Goal: Transaction & Acquisition: Purchase product/service

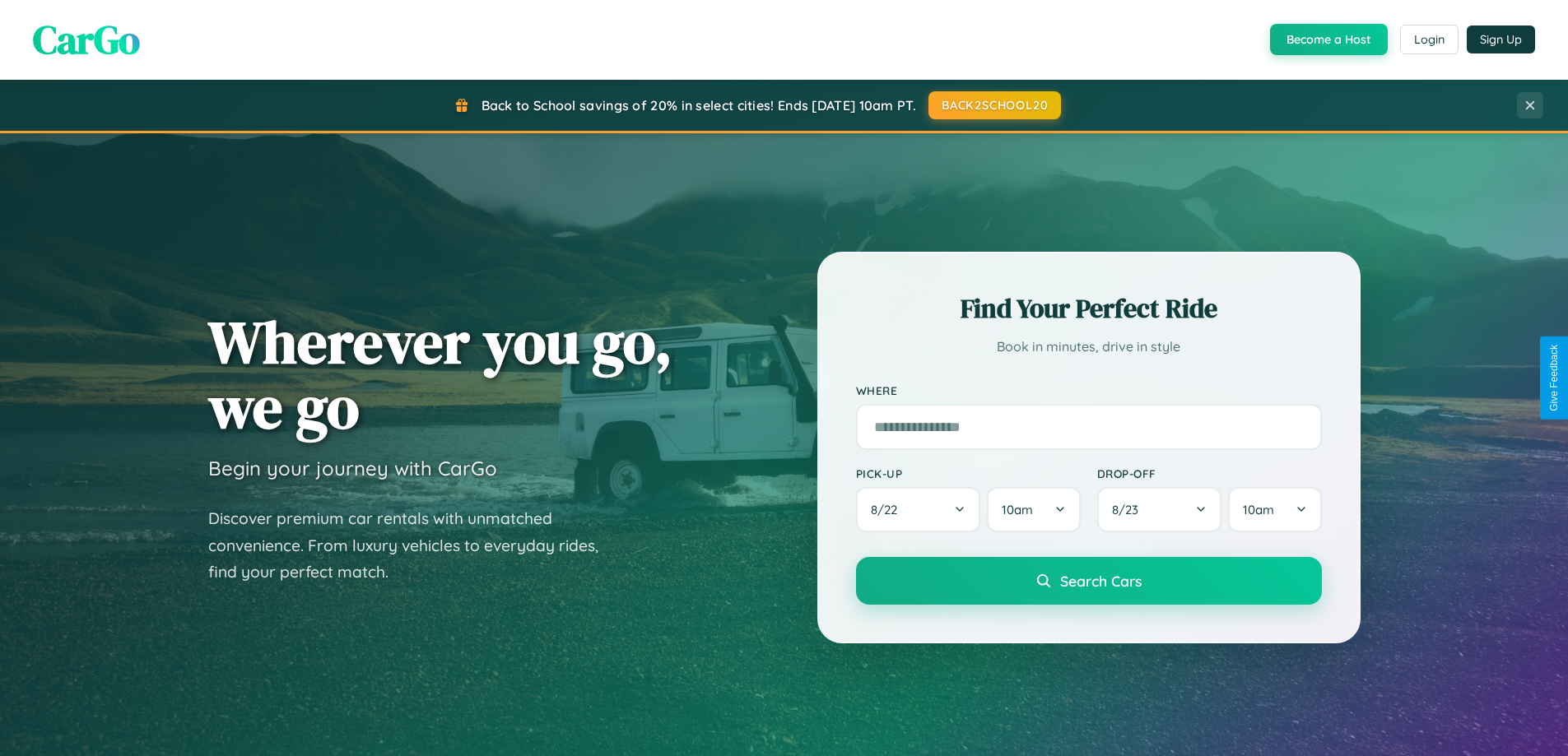
scroll to position [48, 0]
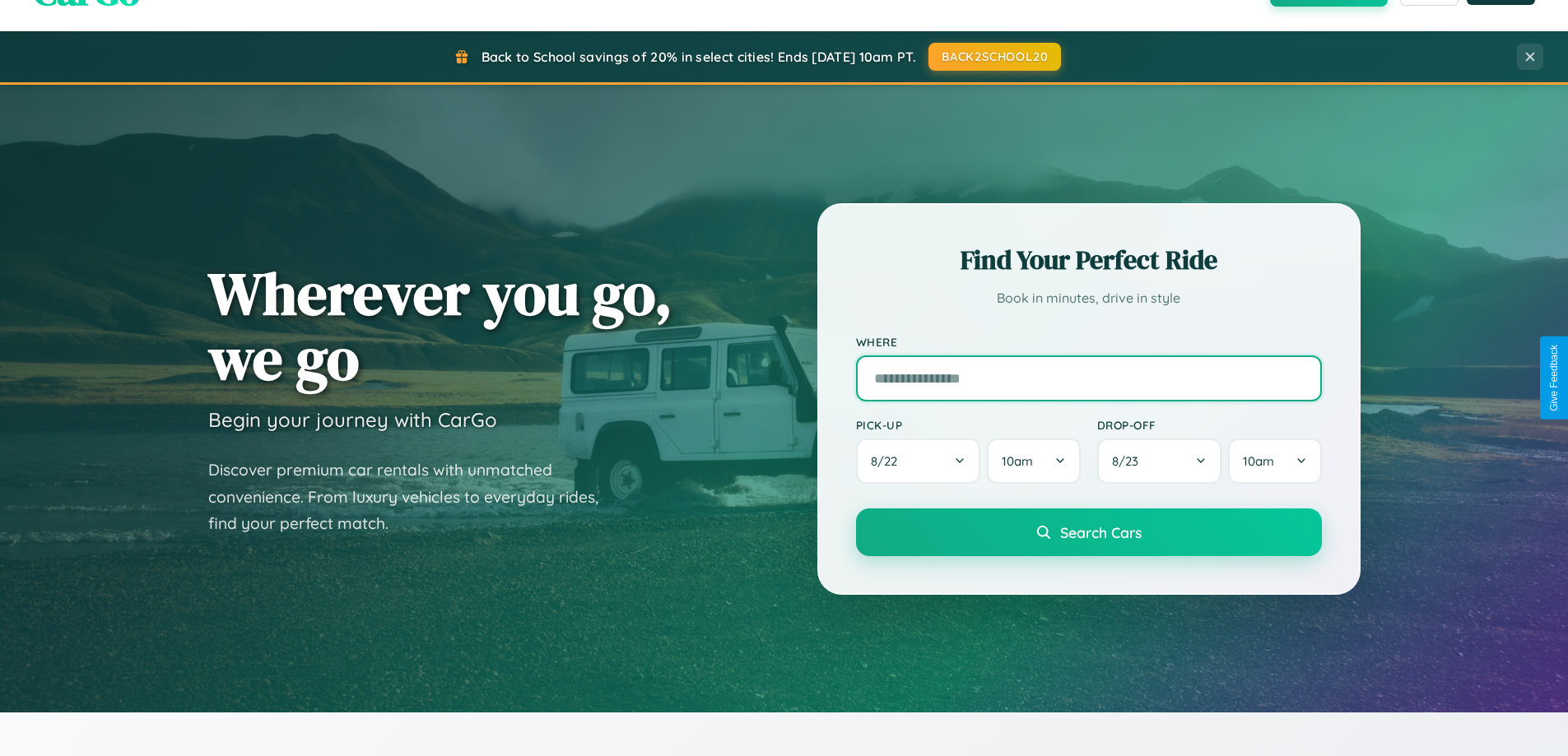
click at [1089, 378] on input "text" at bounding box center [1089, 378] width 466 height 46
type input "**********"
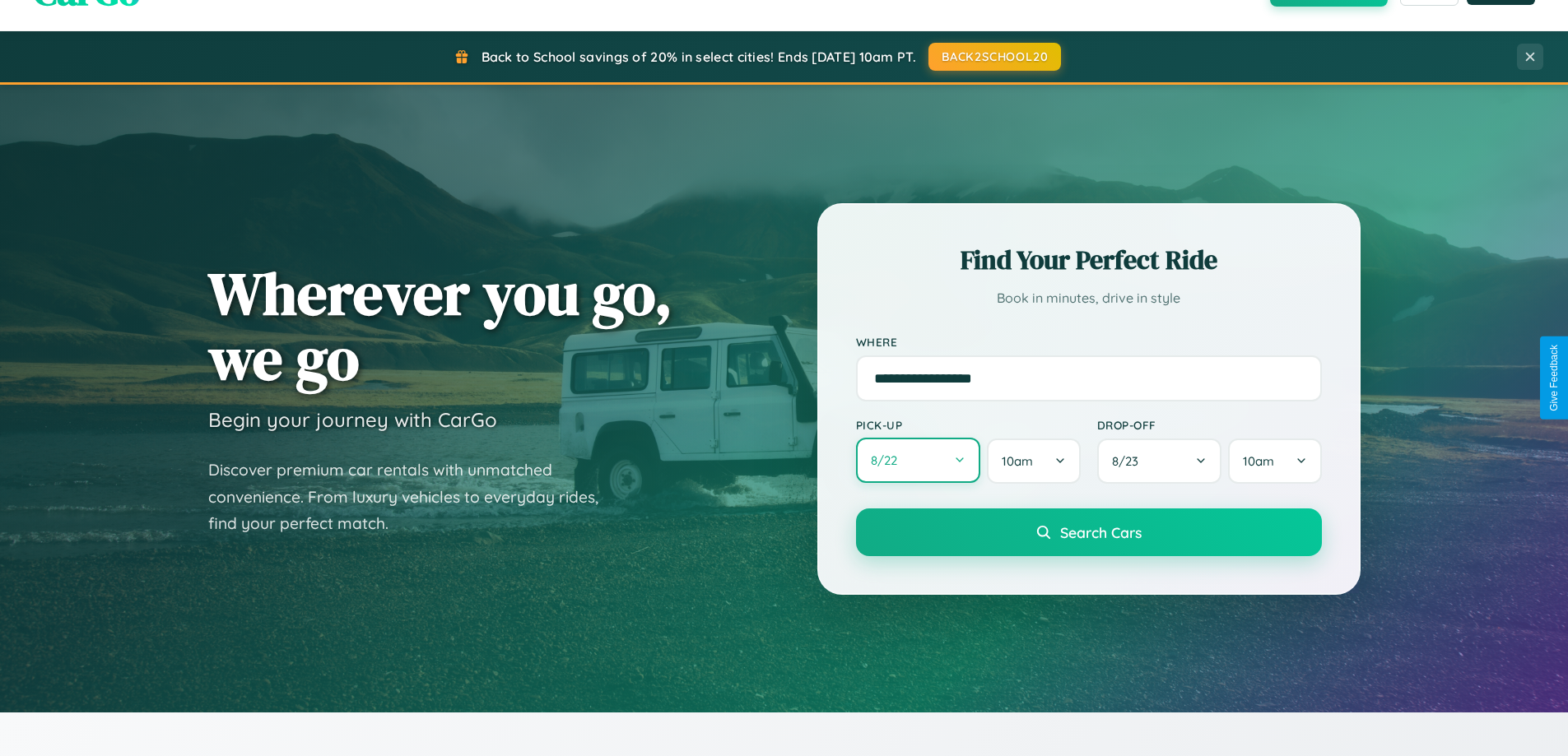
click at [918, 461] on button "8 / 22" at bounding box center [918, 460] width 125 height 45
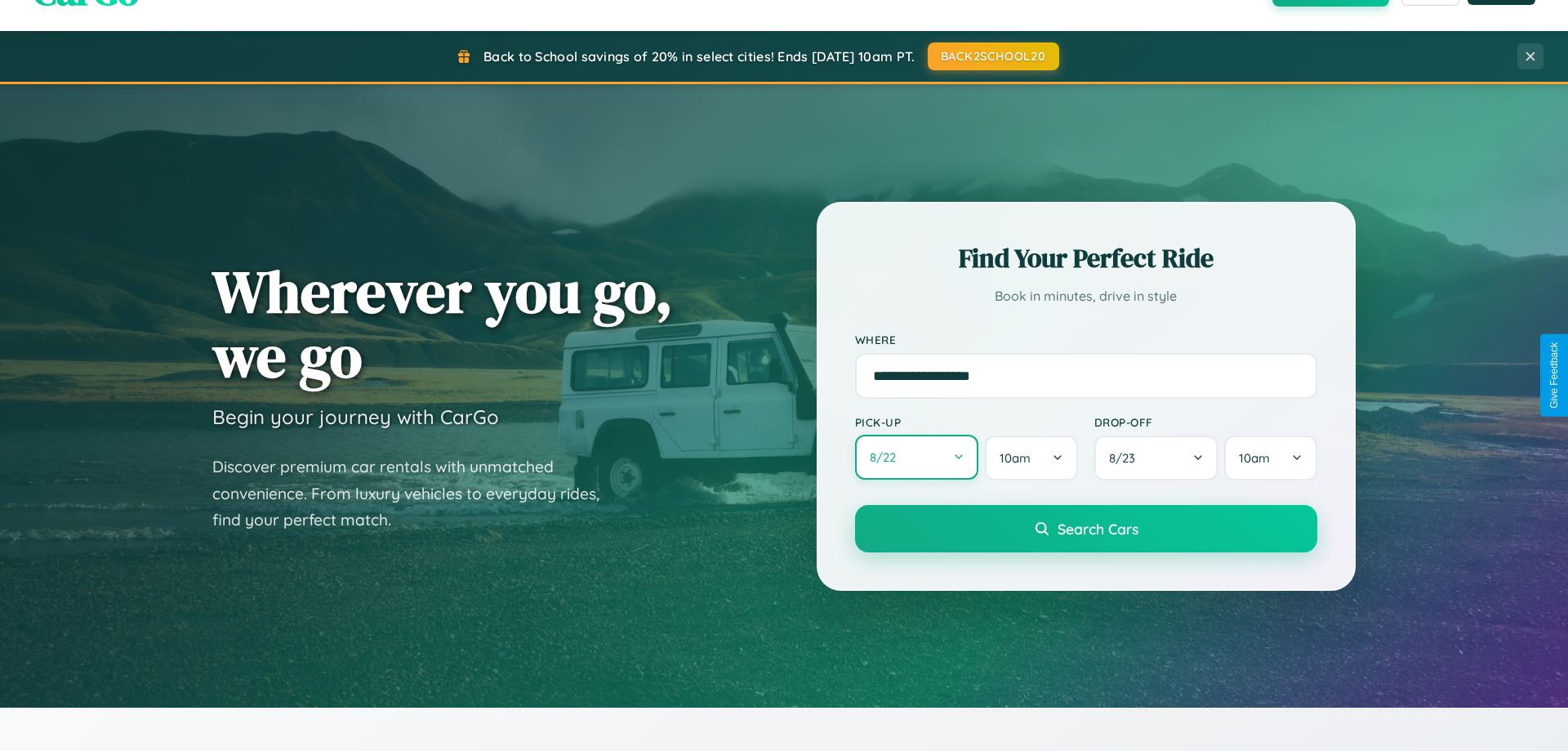
select select "*"
select select "****"
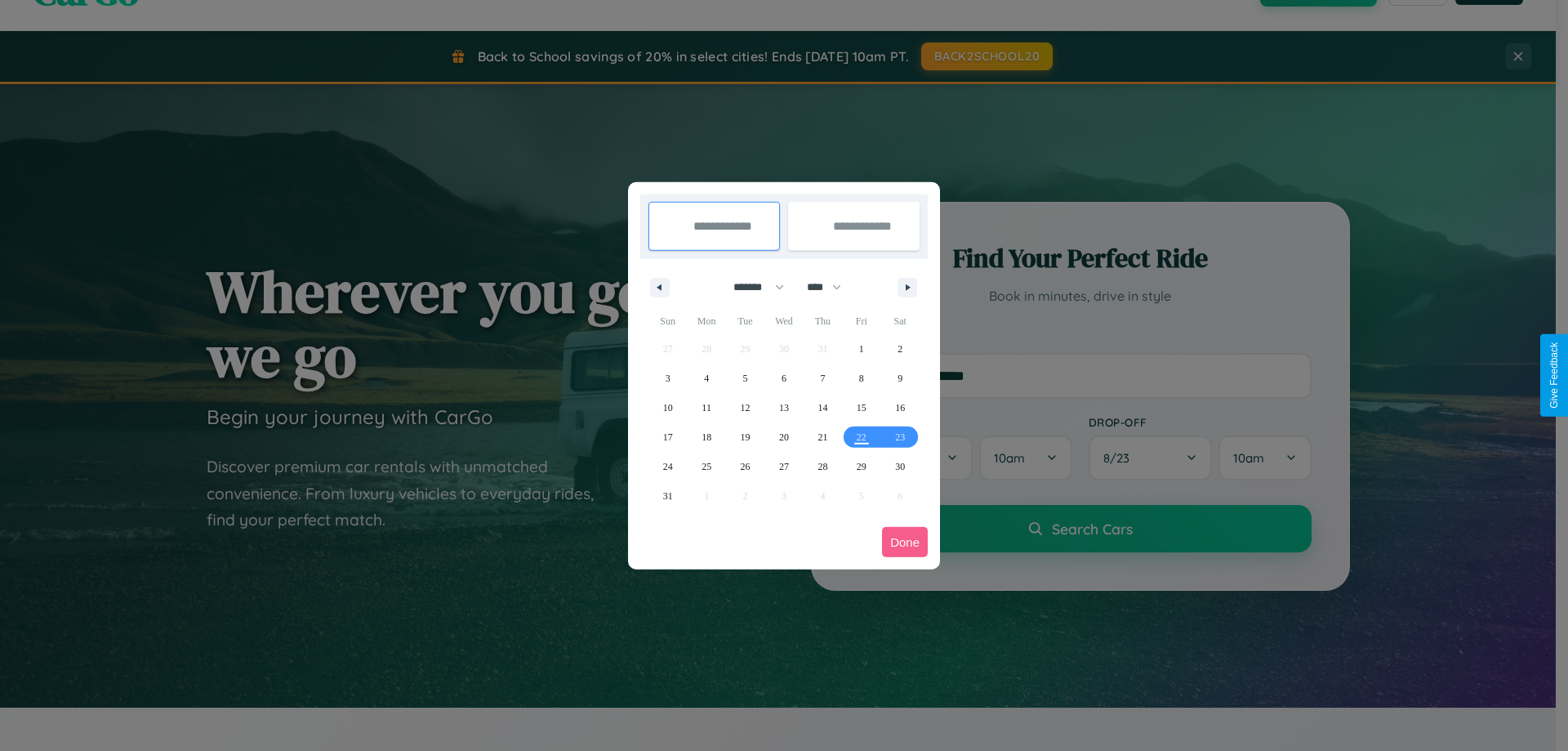
drag, startPoint x: 751, startPoint y: 287, endPoint x: 784, endPoint y: 327, distance: 51.9
click at [751, 287] on select "******* ******** ***** ***** *** **** **** ****** ********* ******* ******** **…" at bounding box center [756, 287] width 70 height 27
select select "**"
click at [900, 407] on span "15" at bounding box center [900, 408] width 9 height 29
type input "**********"
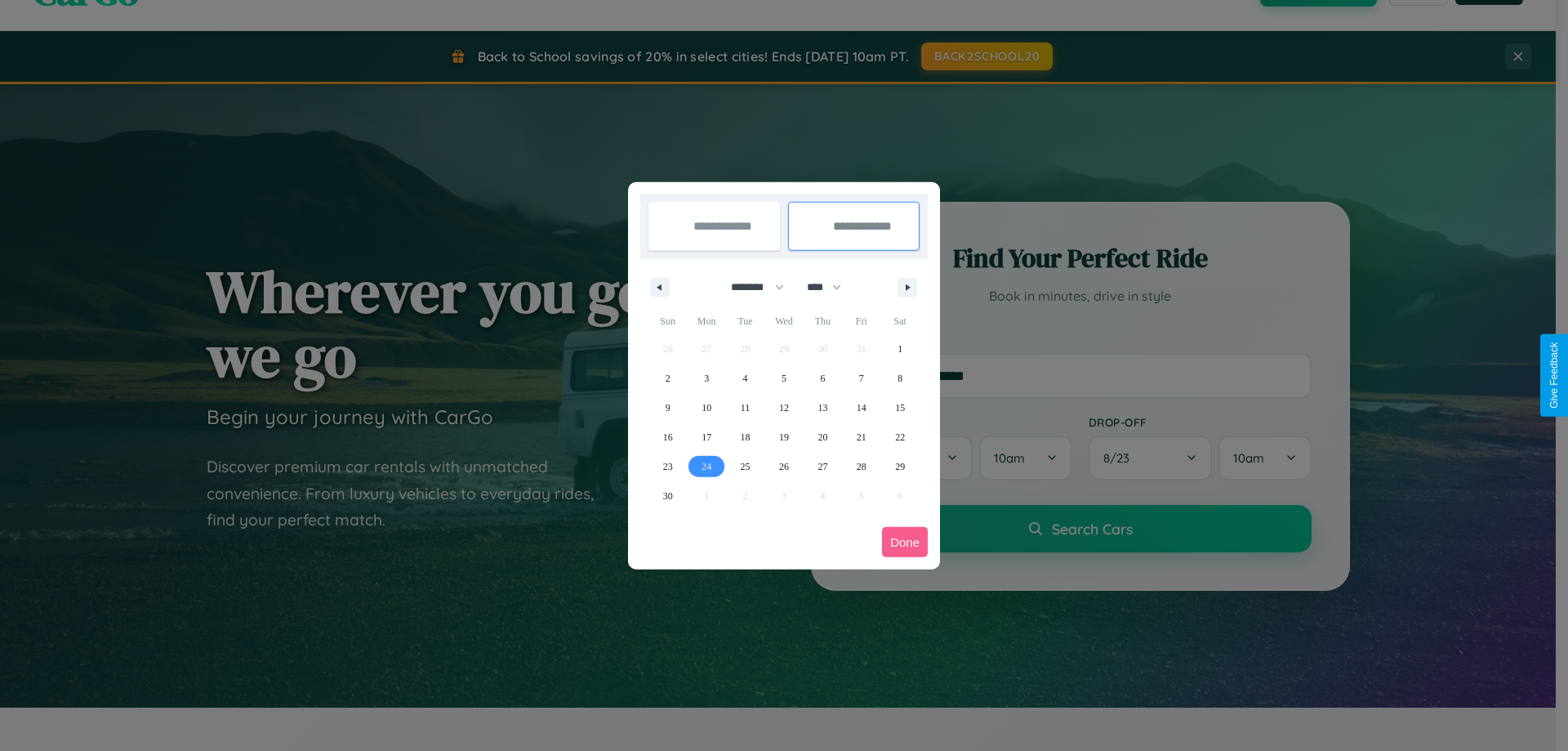
click at [707, 466] on span "24" at bounding box center [706, 467] width 9 height 29
type input "**********"
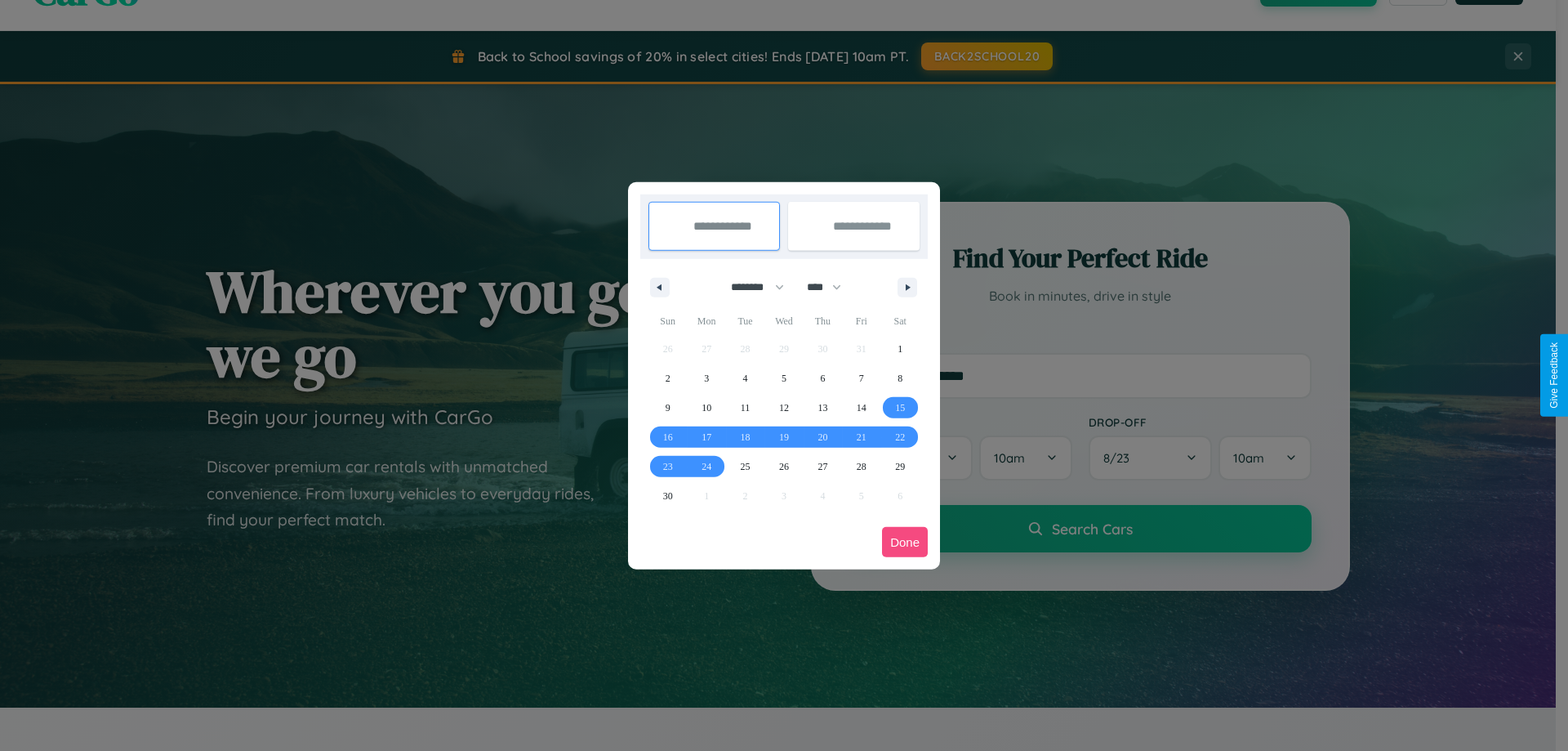
click at [905, 542] on button "Done" at bounding box center [904, 542] width 46 height 30
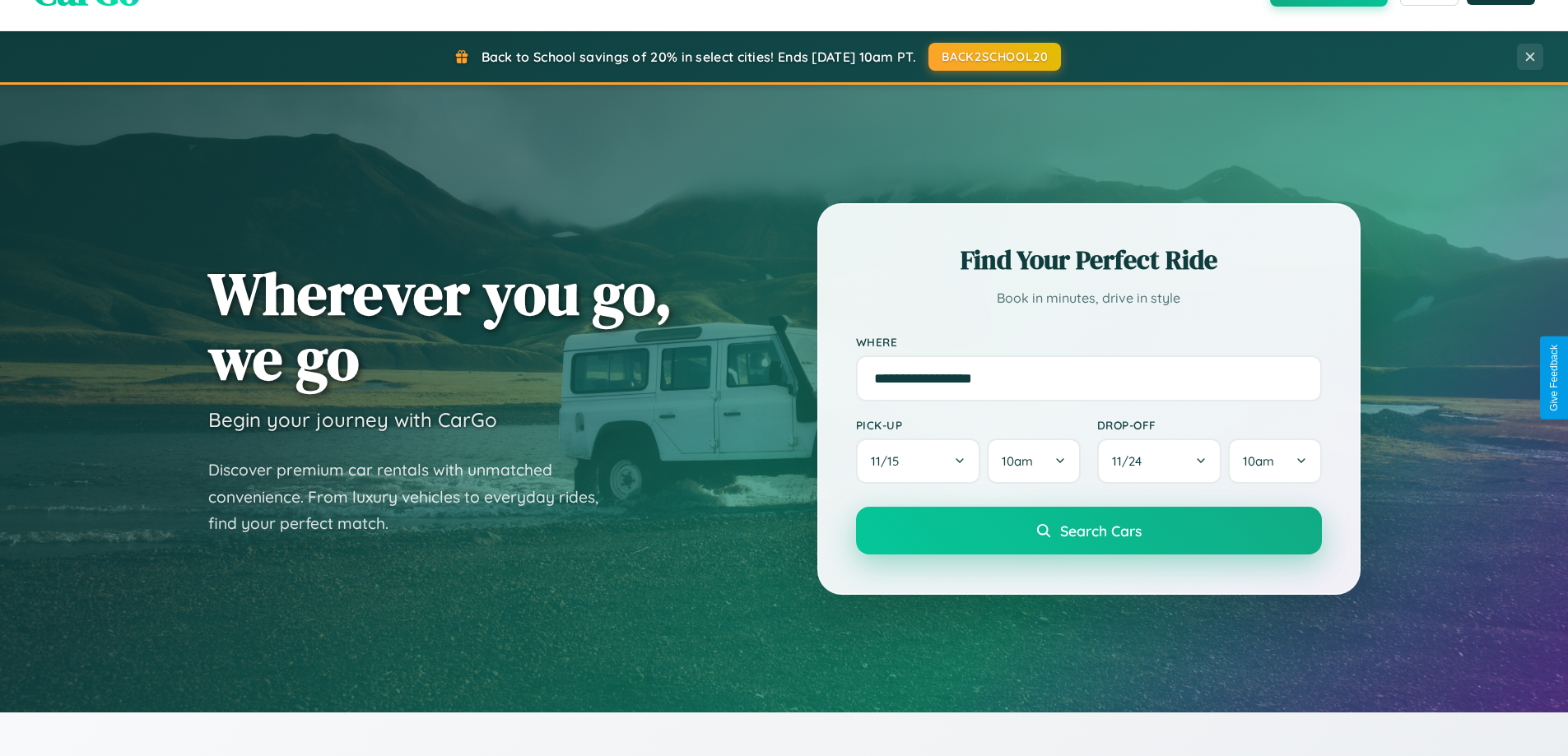
click at [1089, 531] on span "Search Cars" at bounding box center [1101, 530] width 81 height 18
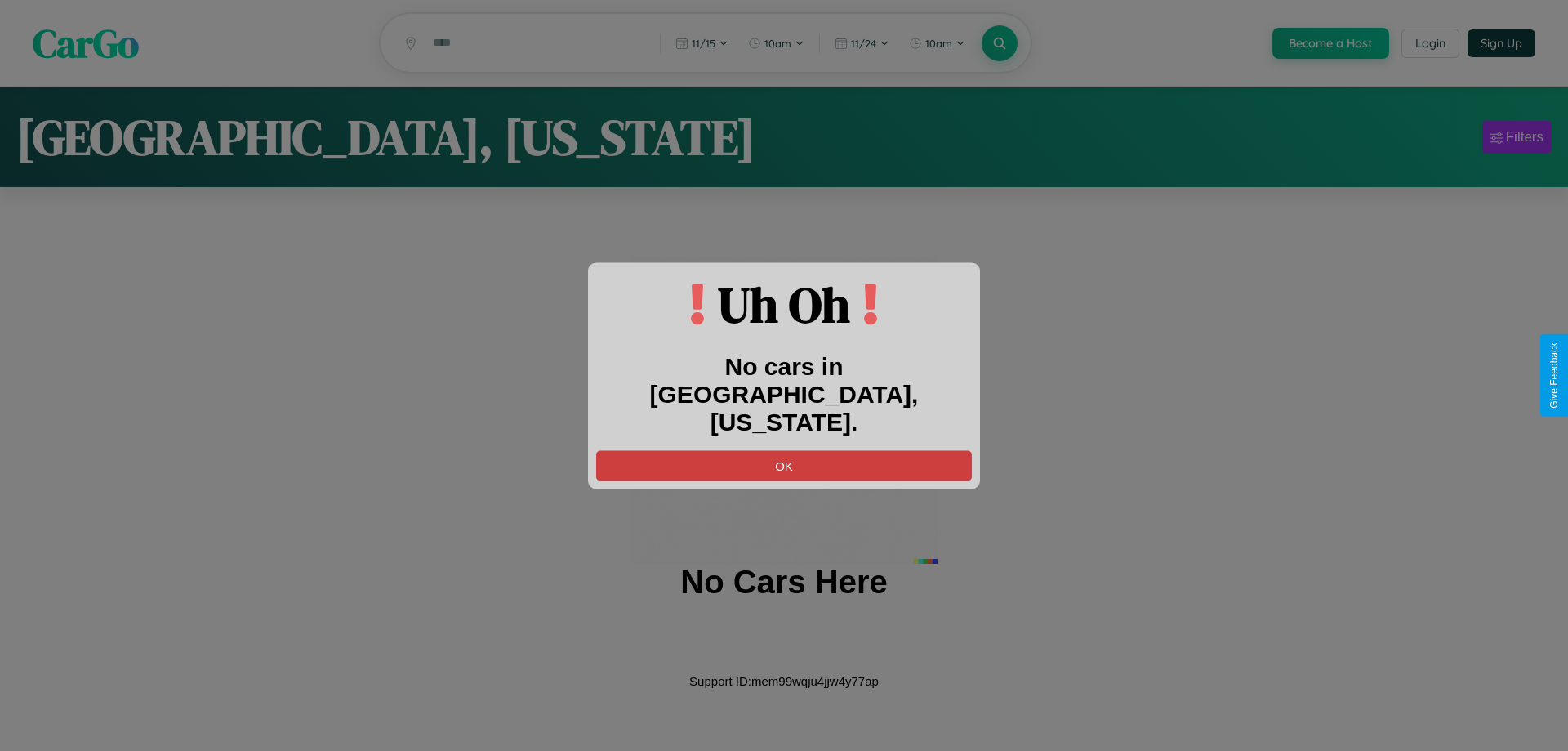
click at [784, 450] on button "OK" at bounding box center [784, 465] width 376 height 30
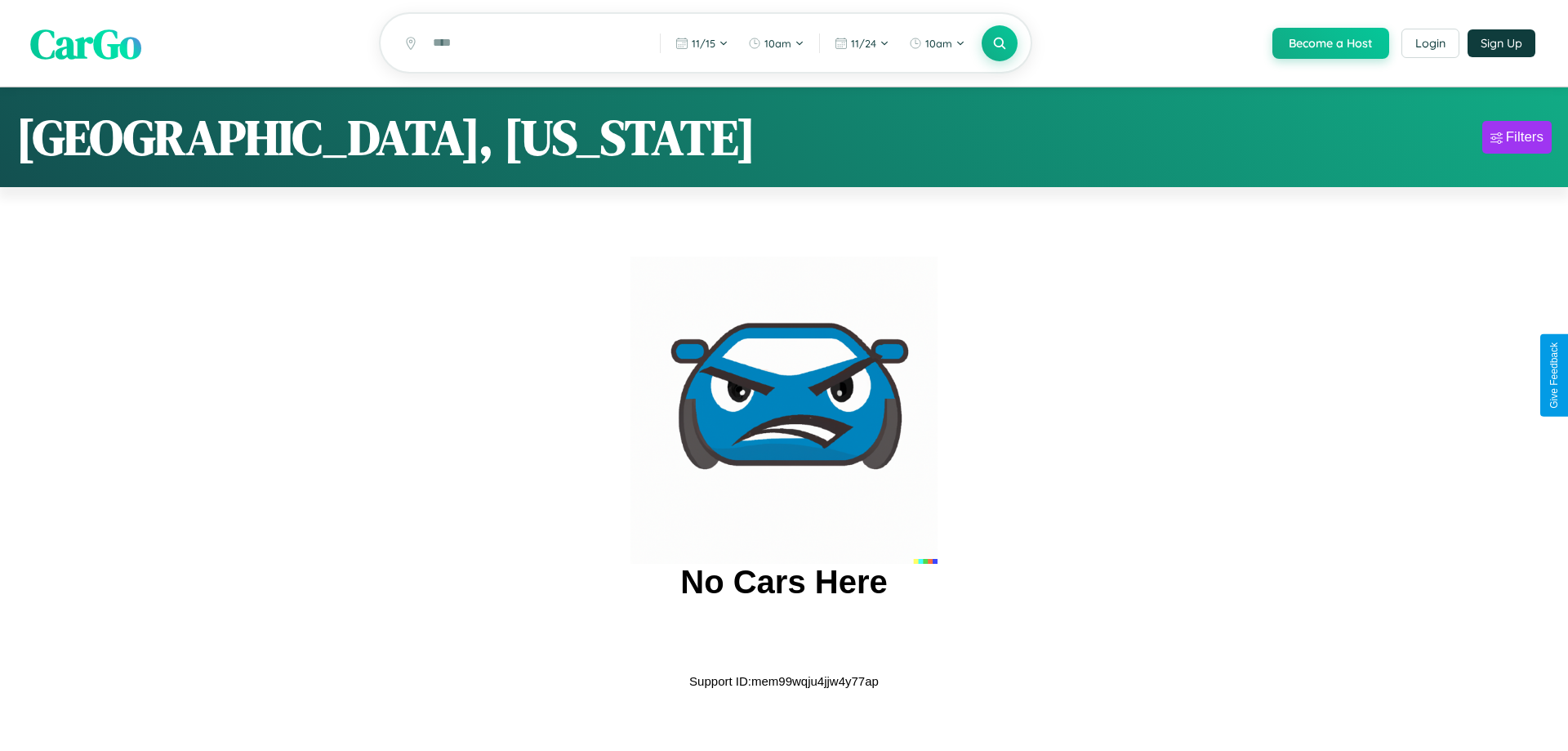
click at [86, 44] on span "CarGo" at bounding box center [85, 43] width 111 height 57
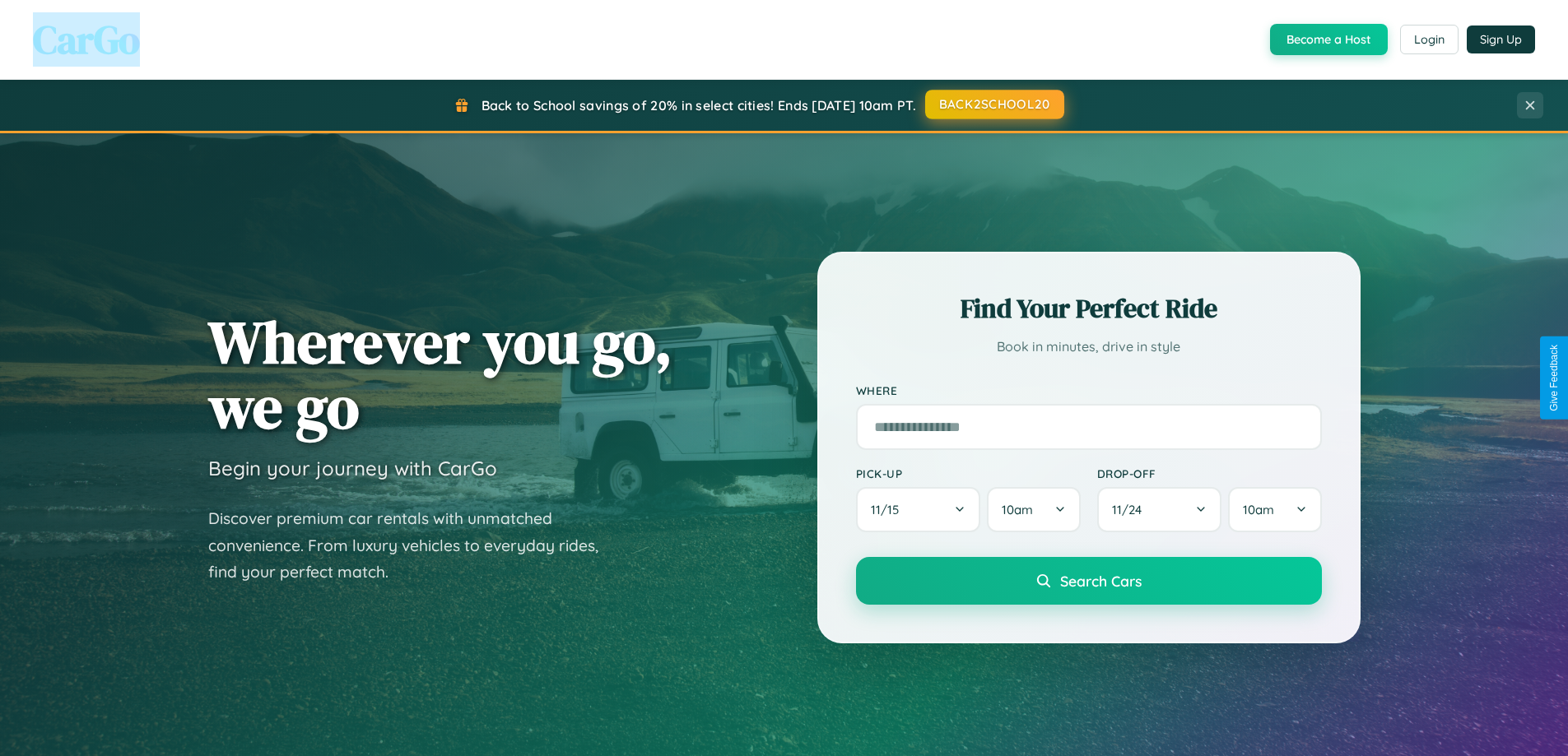
click at [993, 105] on button "BACK2SCHOOL20" at bounding box center [994, 105] width 139 height 29
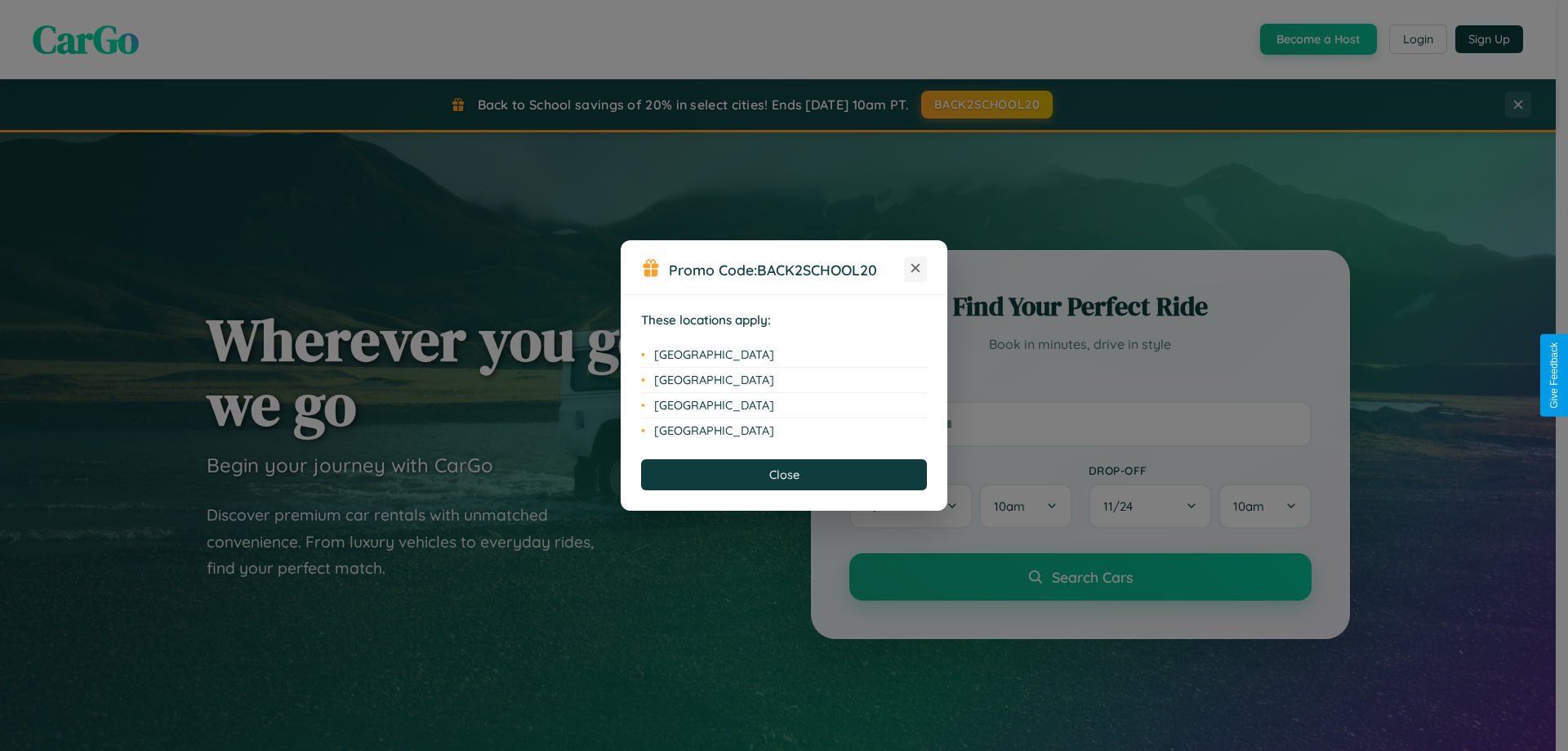
click at [915, 269] on icon at bounding box center [916, 268] width 9 height 9
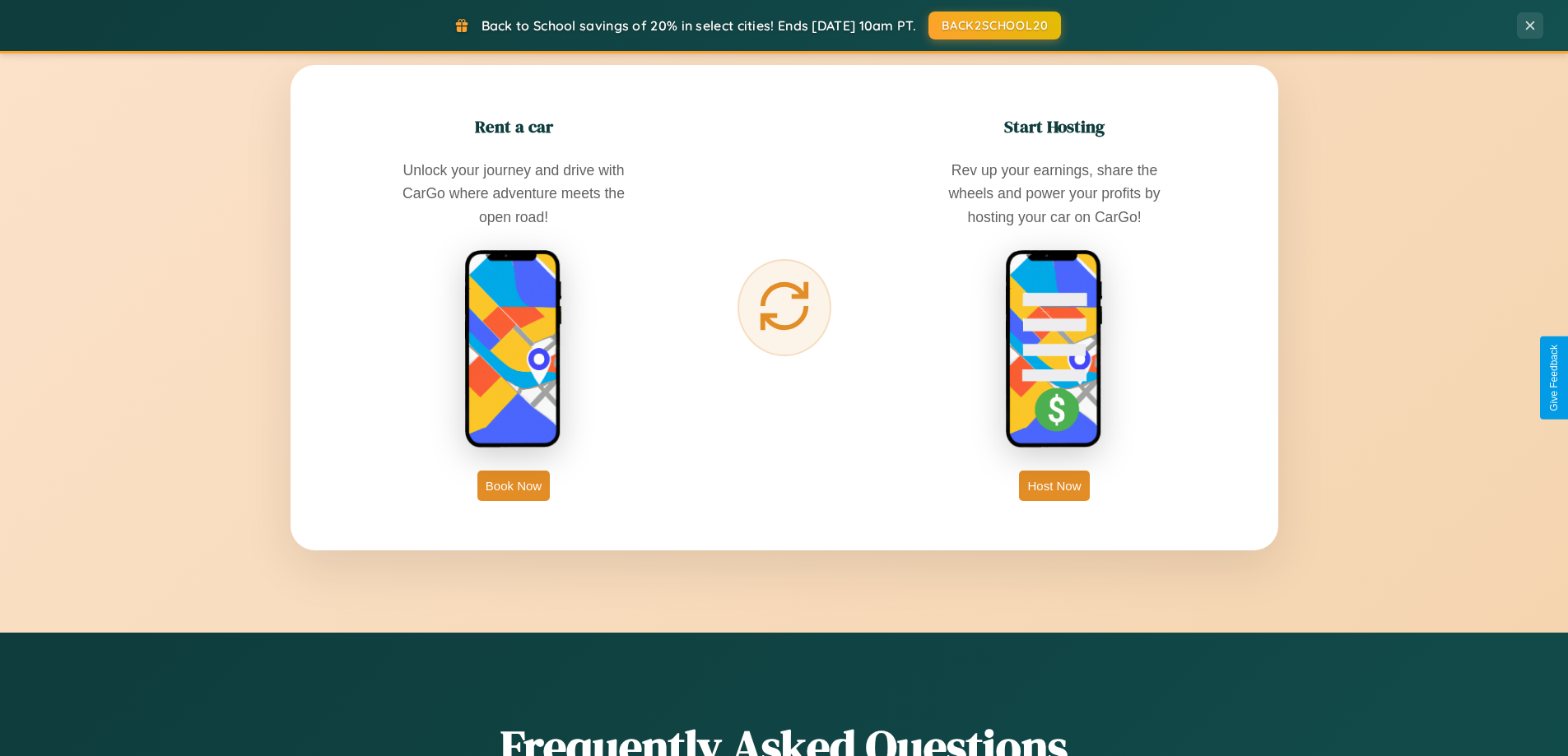
scroll to position [2643, 0]
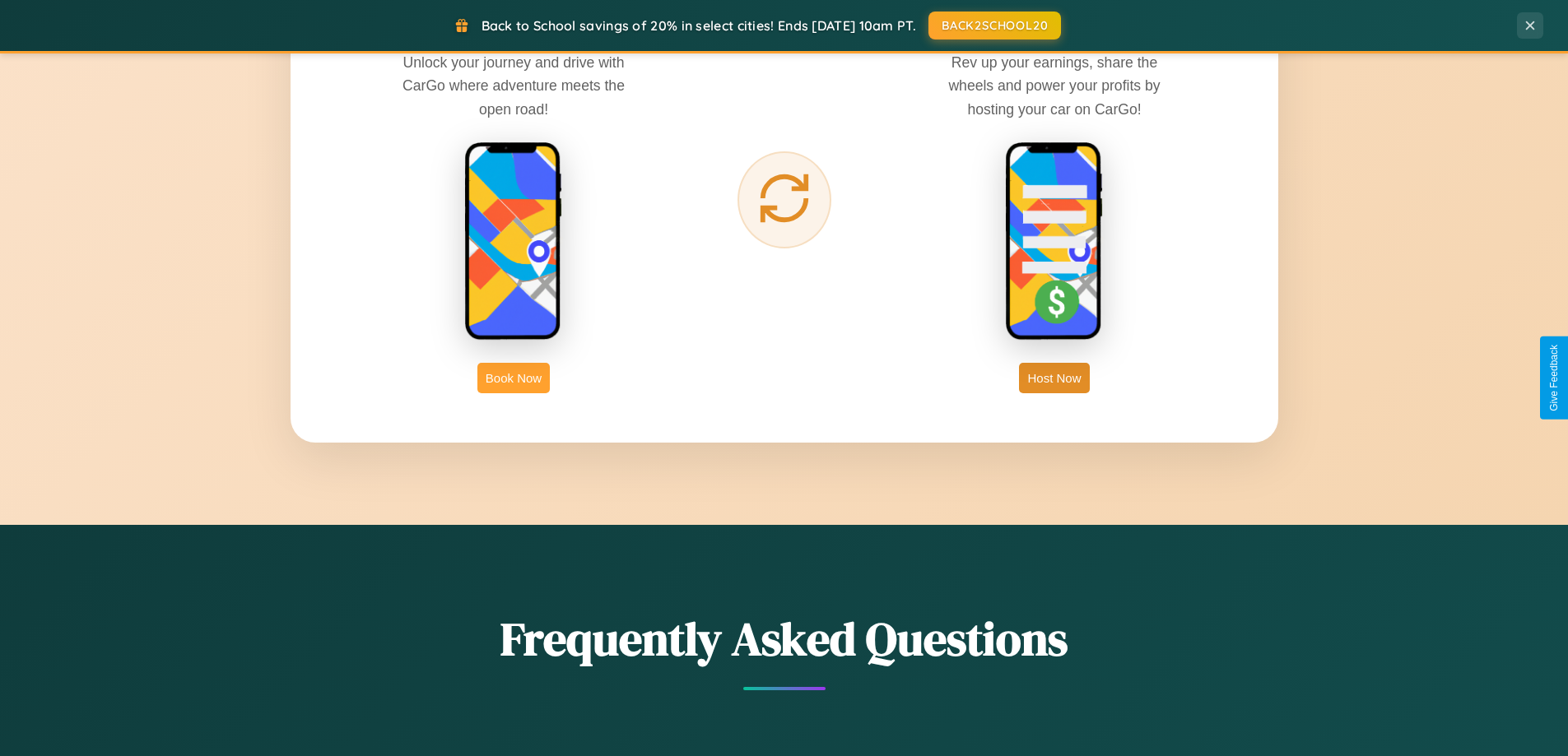
click at [514, 378] on button "Book Now" at bounding box center [514, 377] width 73 height 30
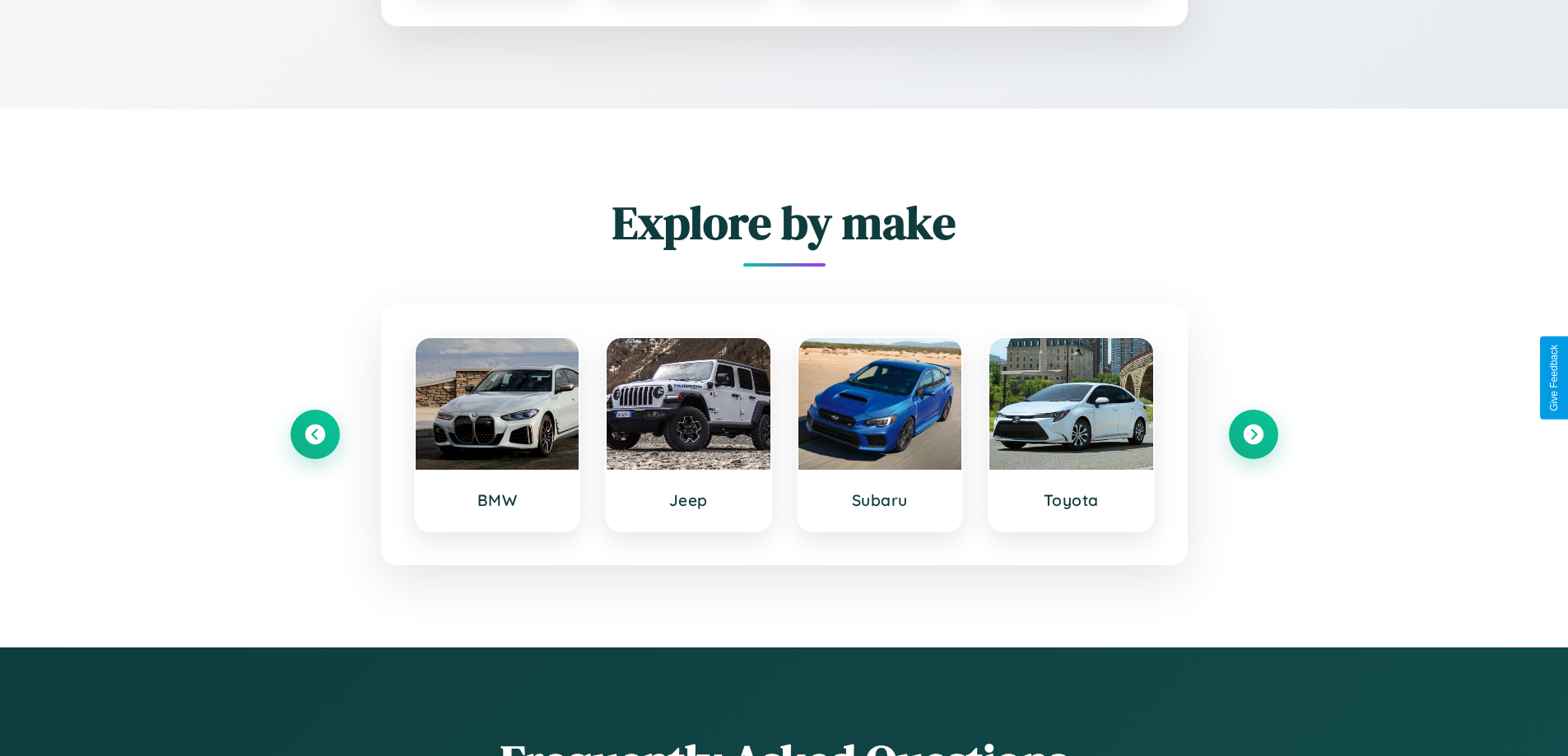
scroll to position [1364, 0]
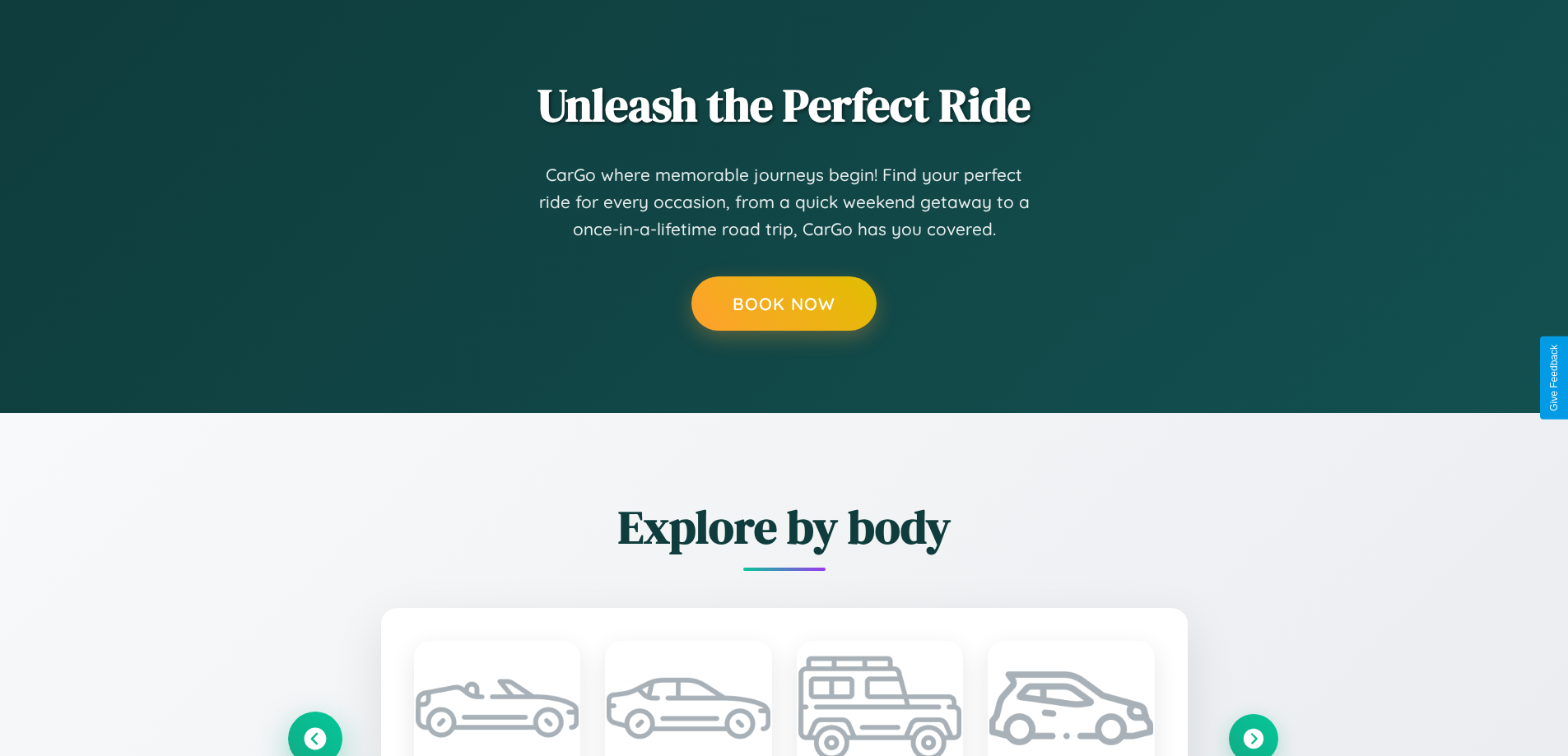
click at [314, 735] on icon at bounding box center [314, 738] width 27 height 27
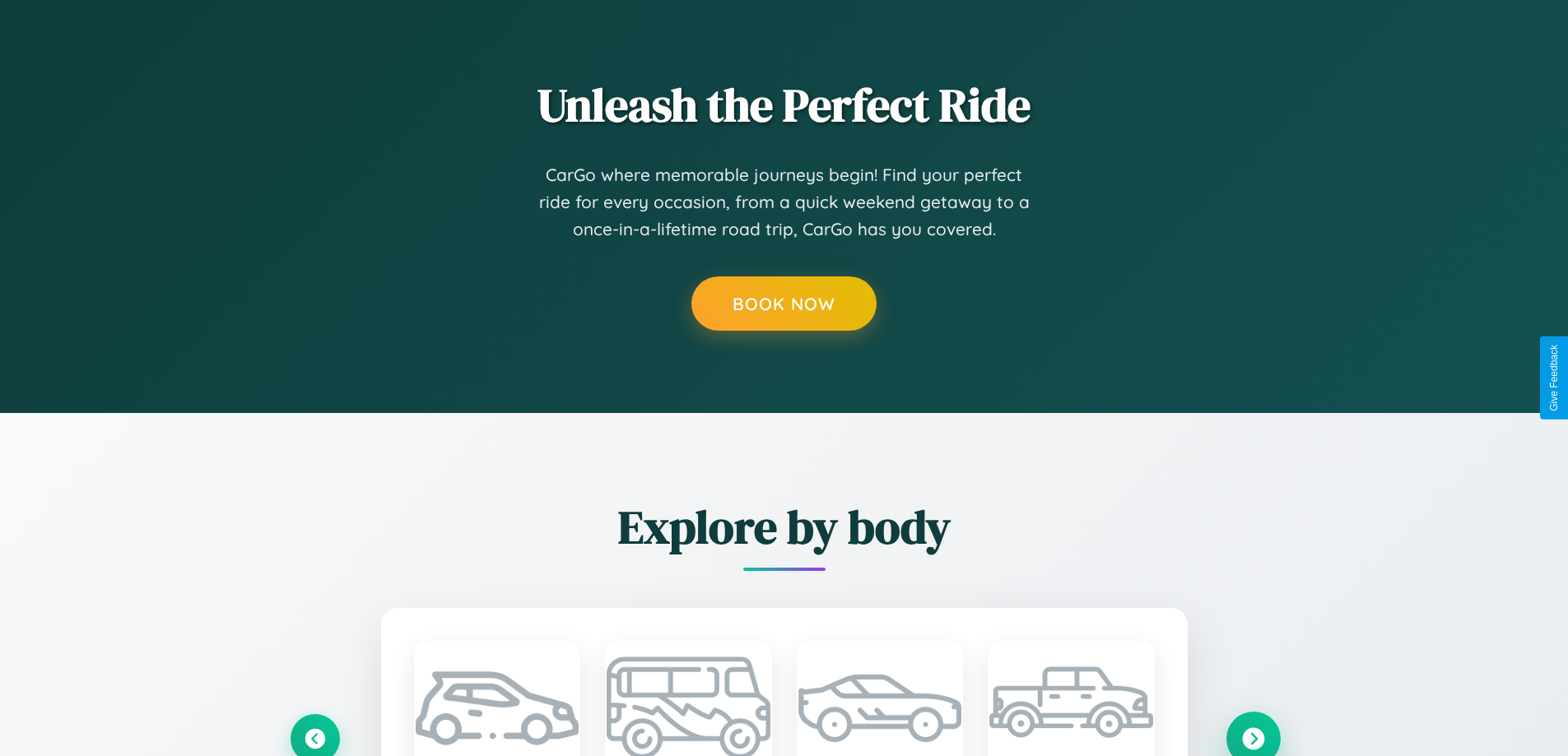
click at [1253, 734] on icon at bounding box center [1253, 738] width 27 height 27
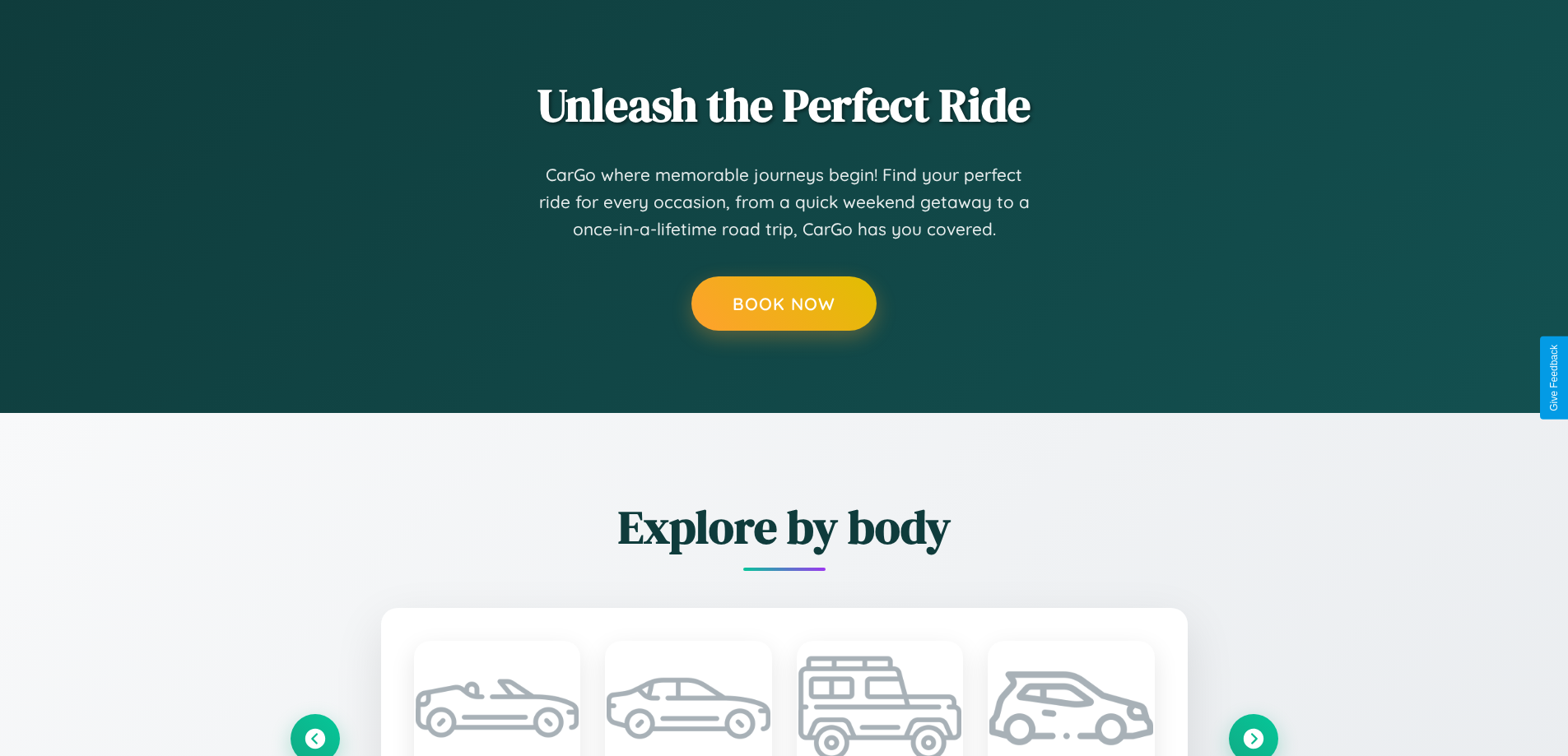
scroll to position [0, 0]
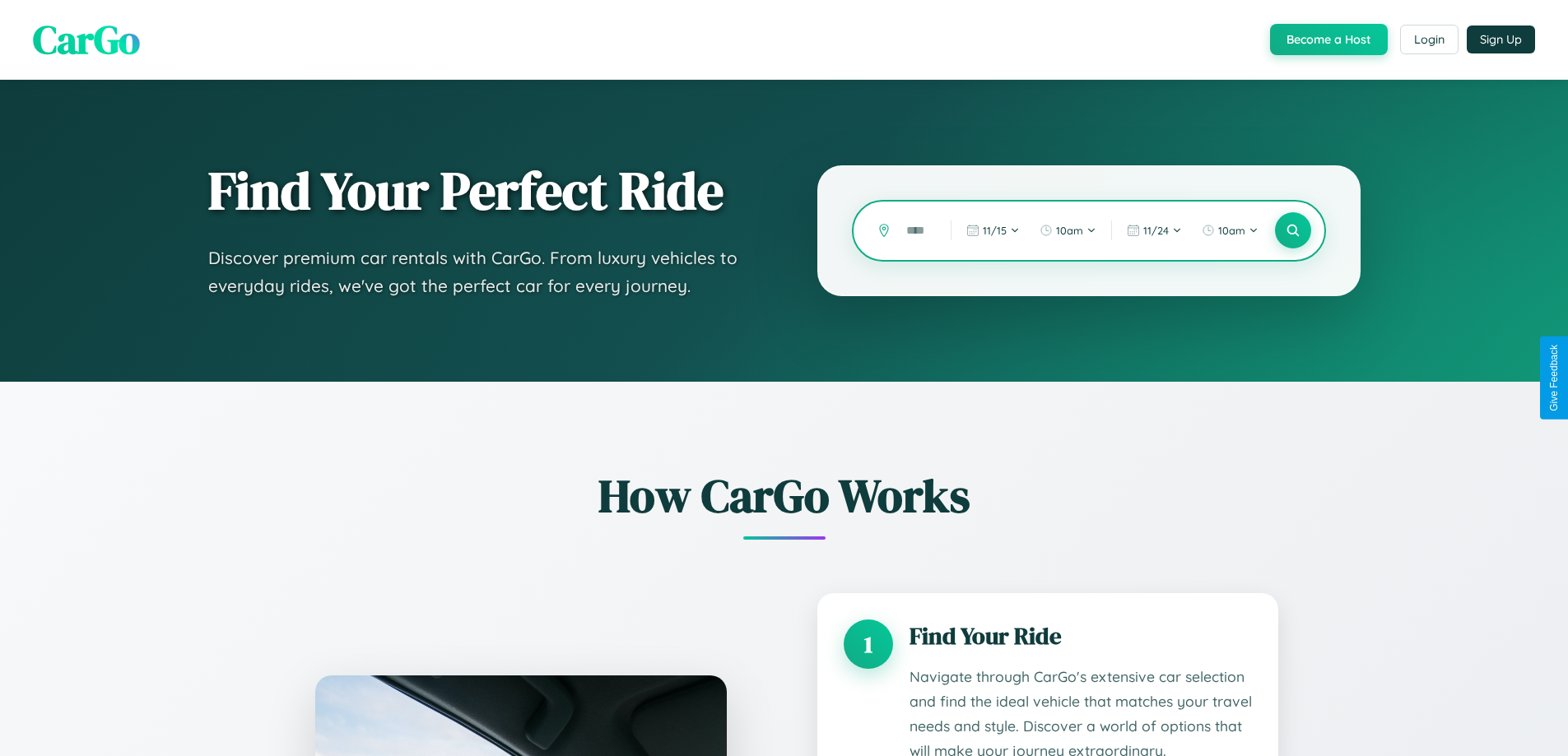
click at [916, 230] on input "text" at bounding box center [916, 230] width 36 height 29
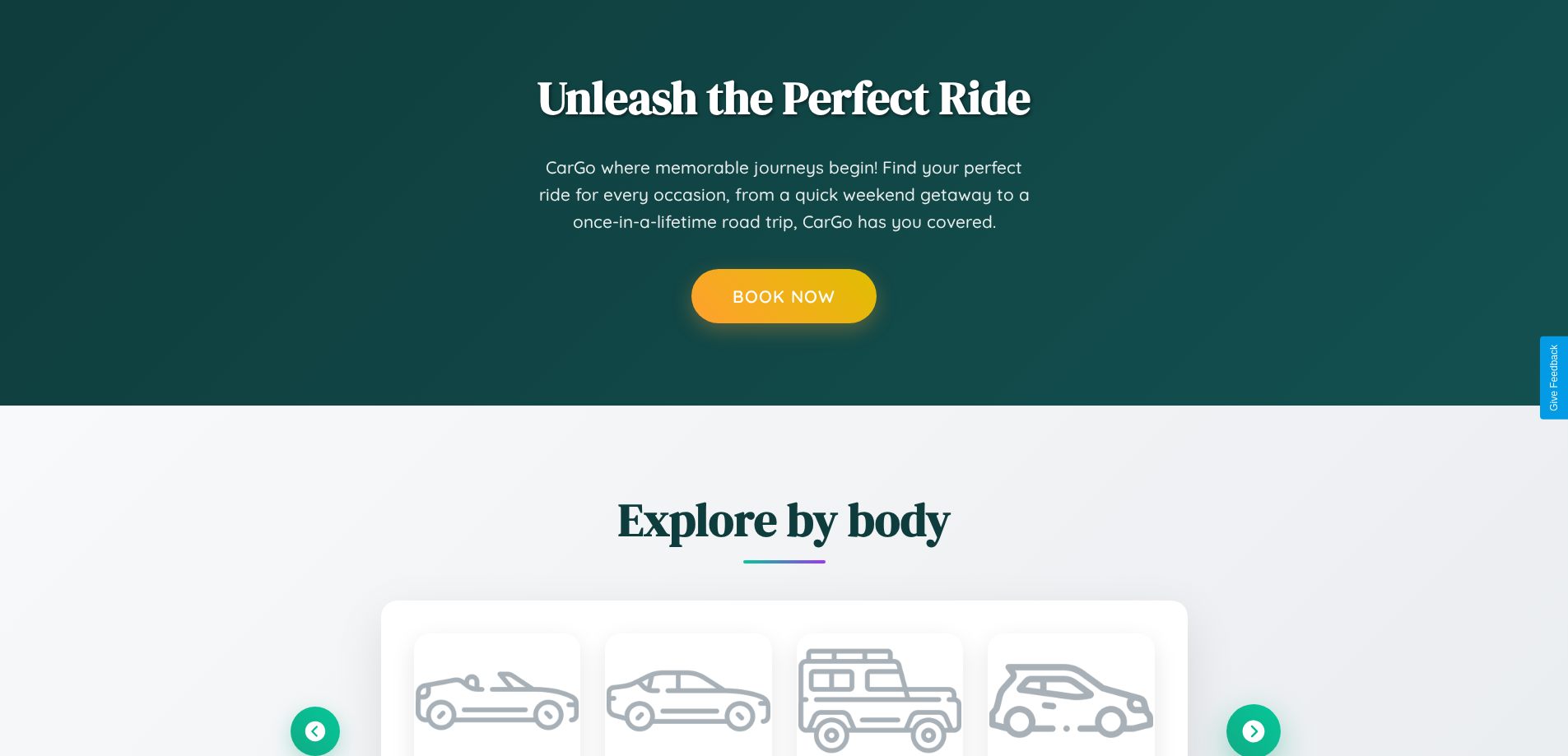
click at [1253, 730] on icon at bounding box center [1253, 731] width 22 height 22
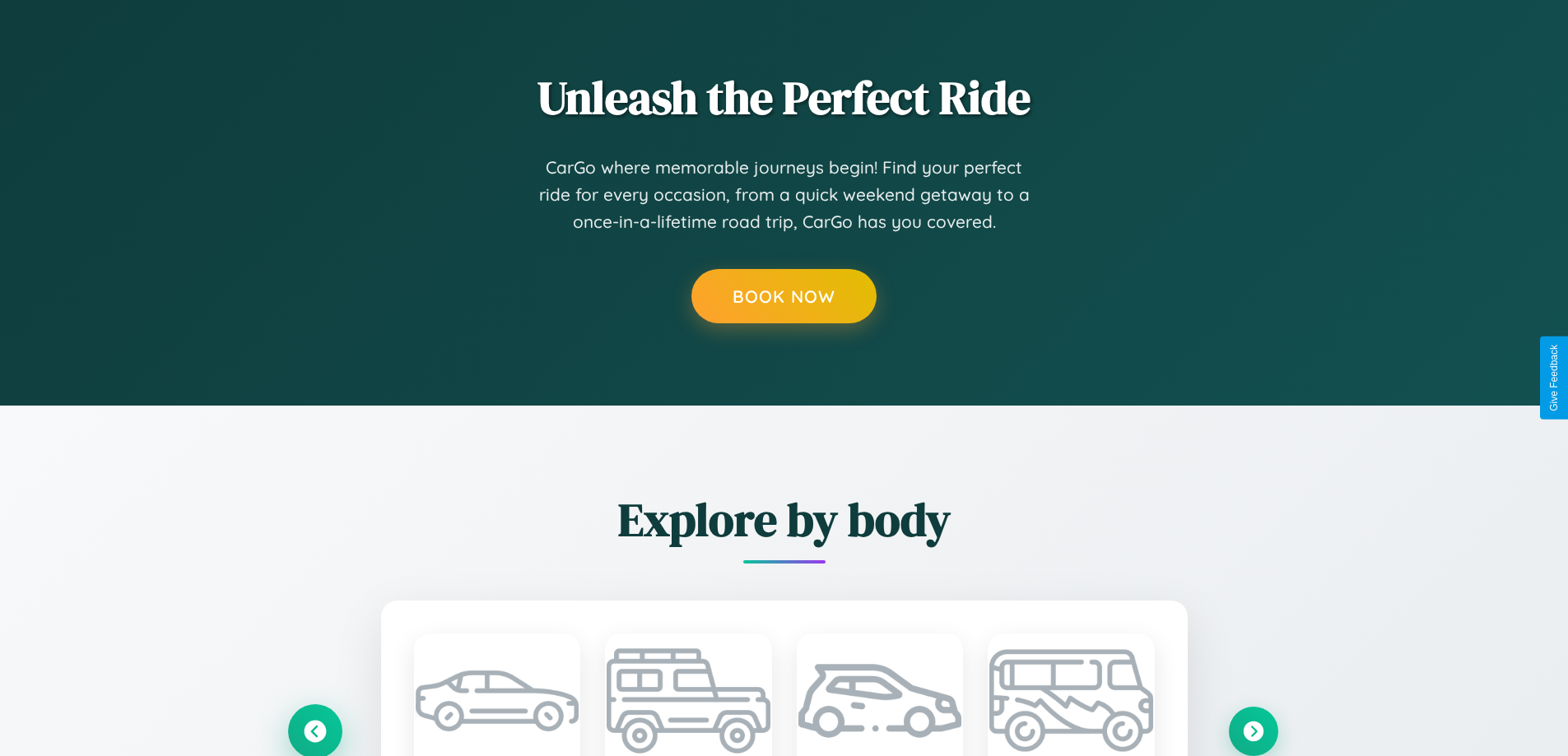
click at [314, 730] on icon at bounding box center [314, 730] width 27 height 27
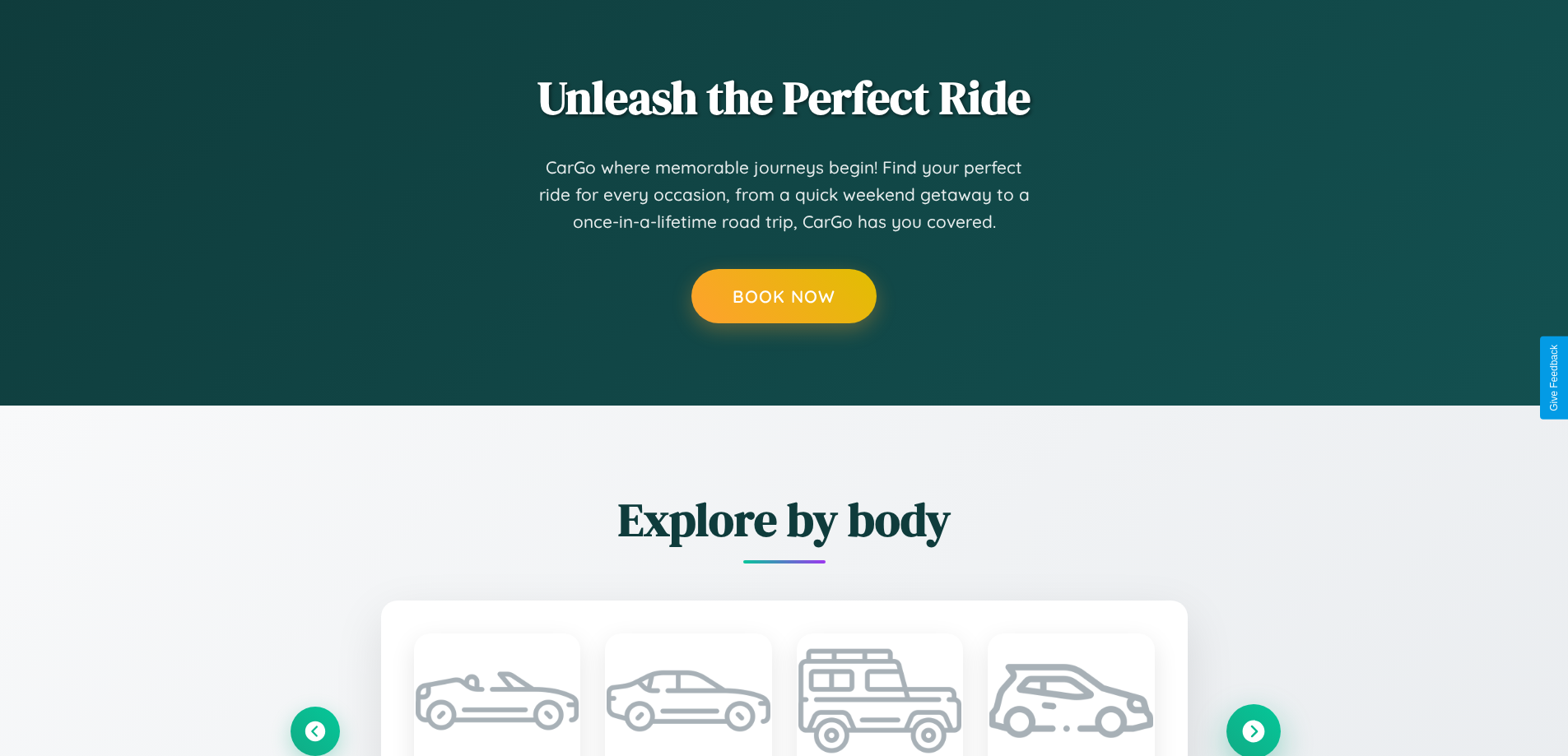
scroll to position [0, 10]
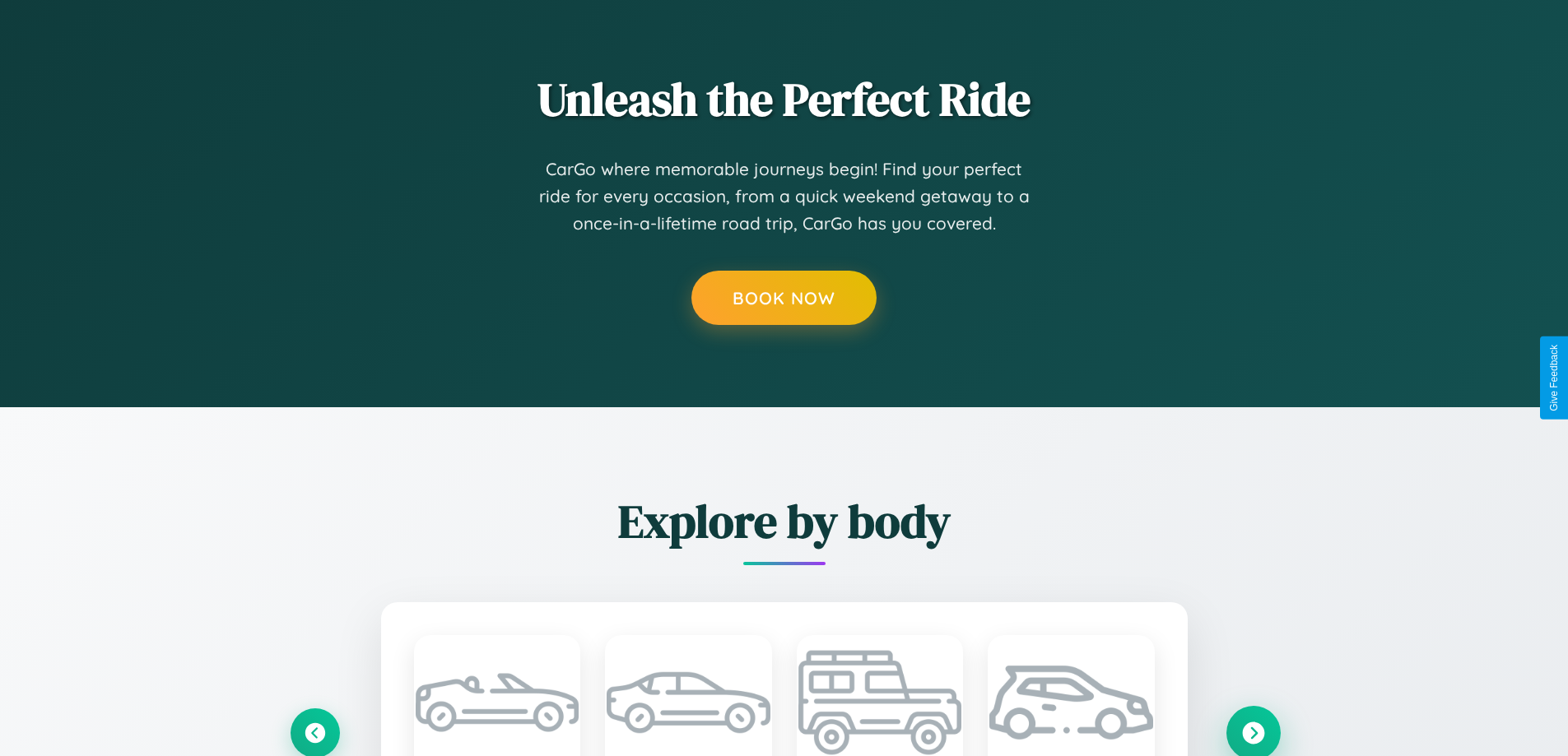
click at [1253, 733] on icon at bounding box center [1253, 733] width 22 height 22
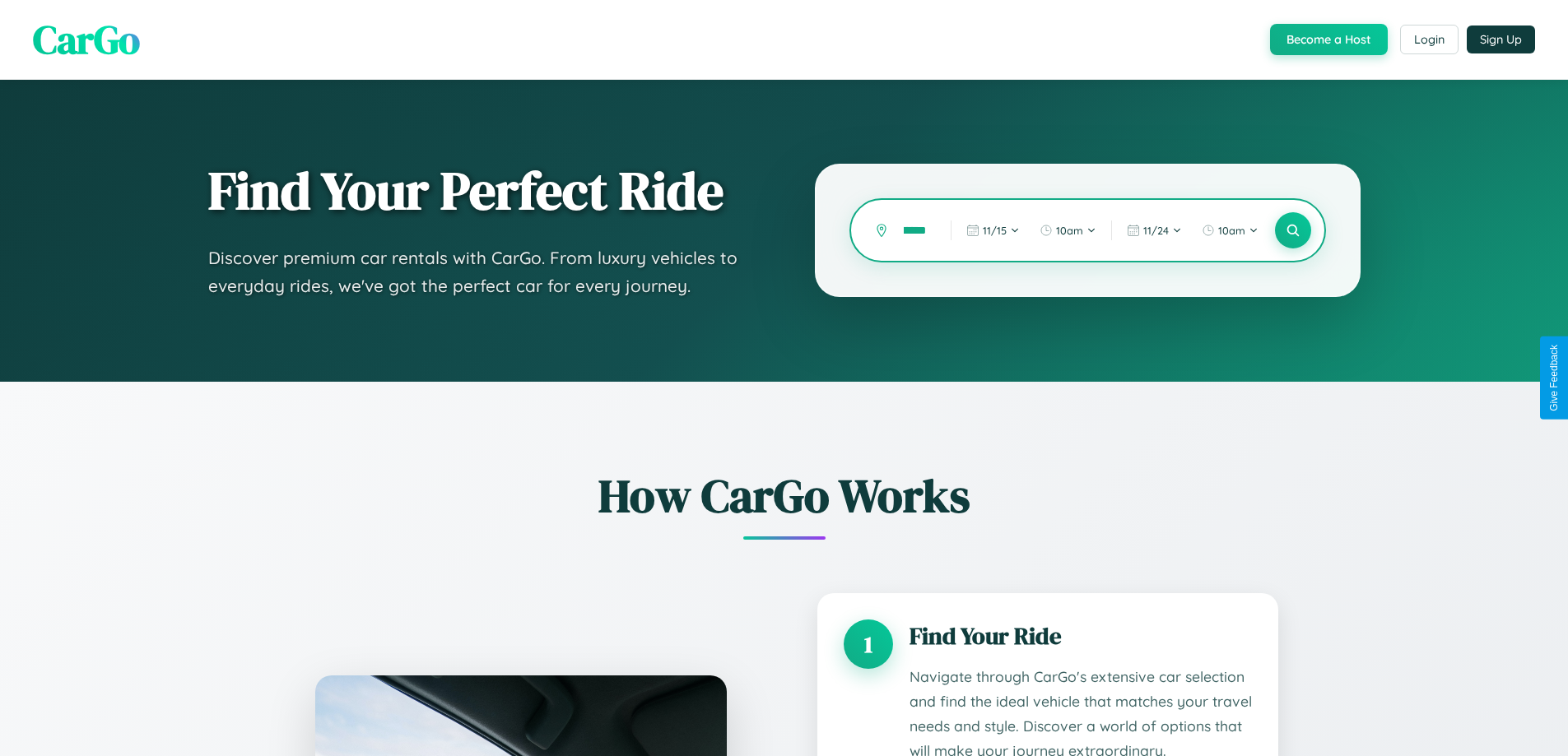
scroll to position [0, 44]
type input "**********"
click at [1292, 230] on icon at bounding box center [1293, 231] width 16 height 16
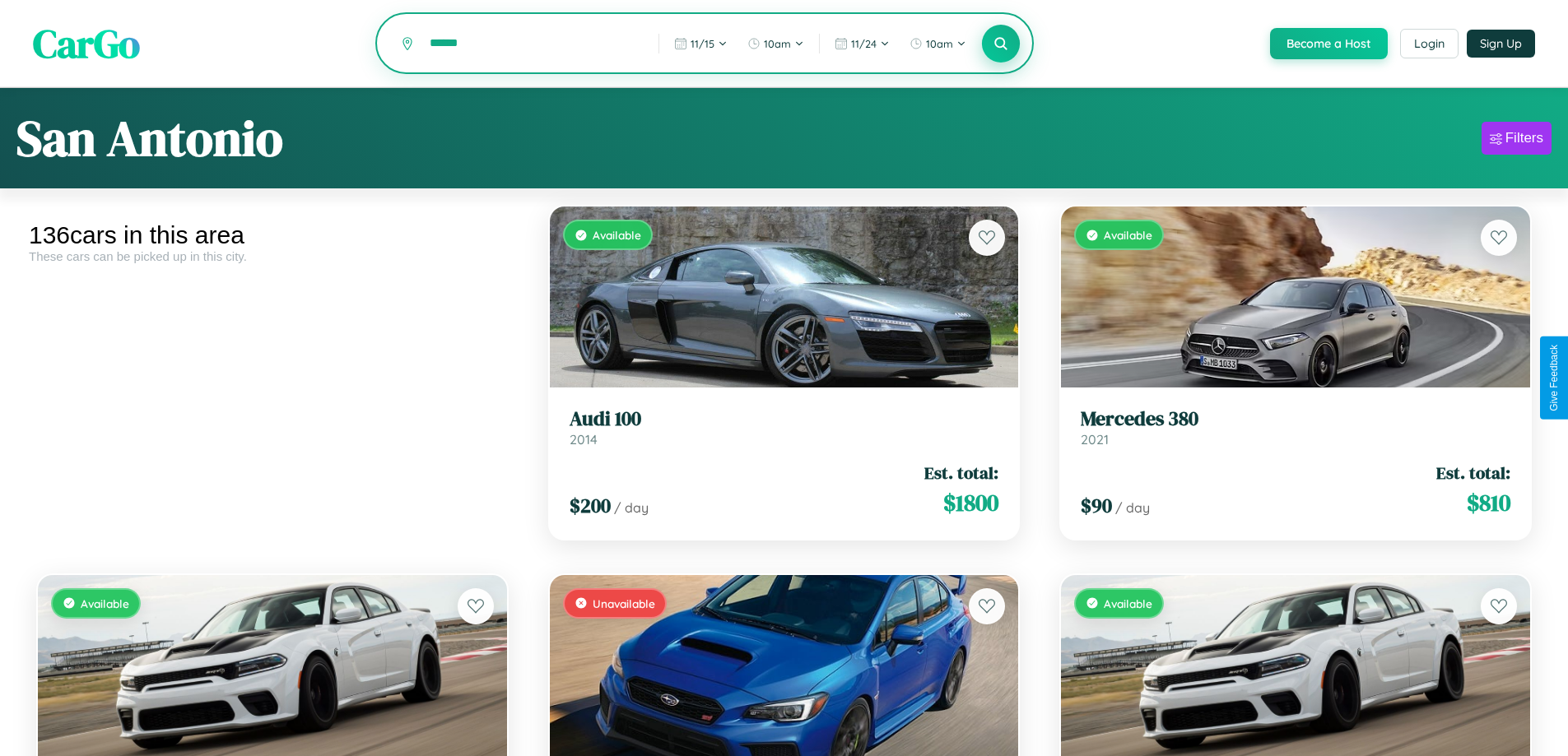
type input "******"
click at [1000, 44] on icon at bounding box center [1001, 43] width 16 height 16
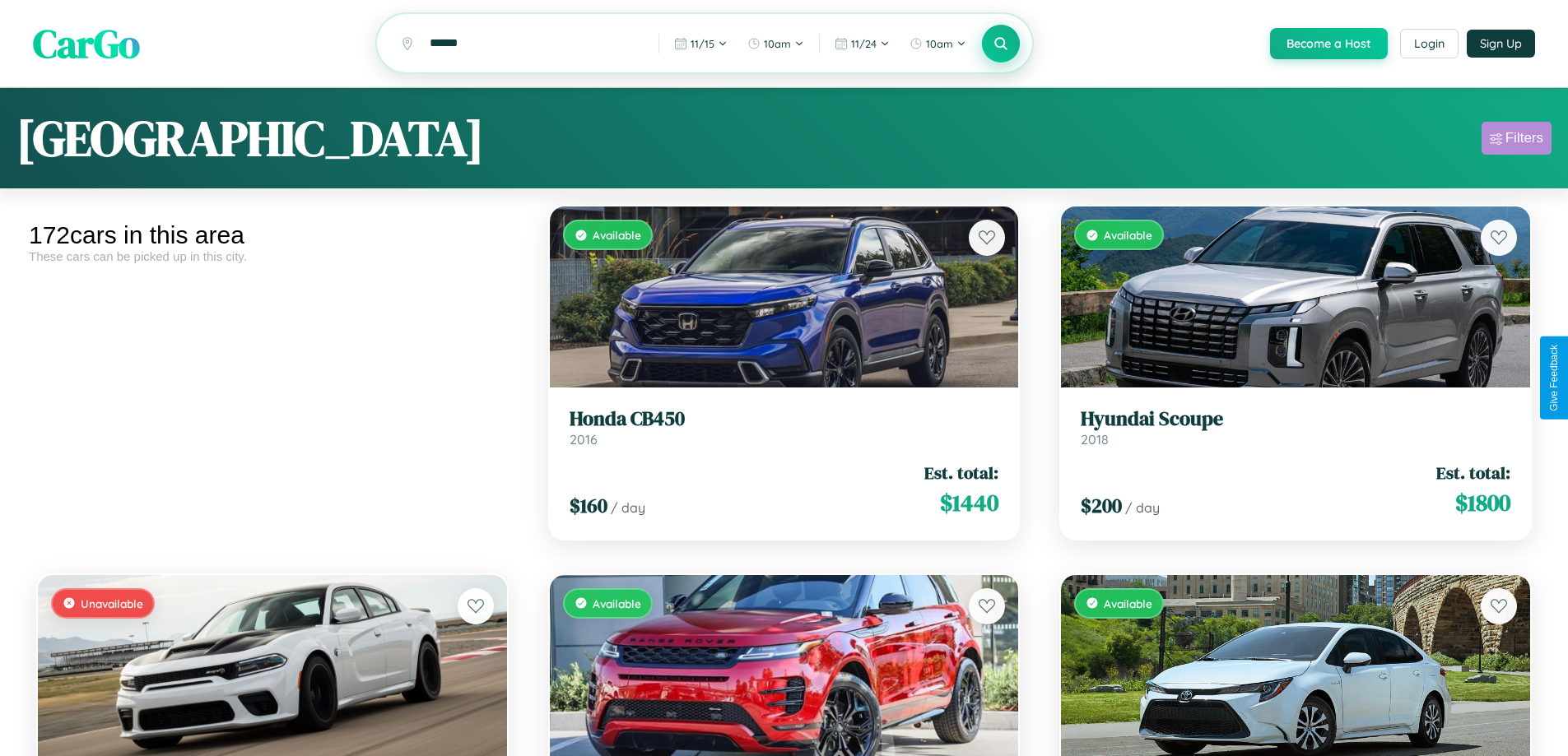
click at [1516, 141] on div "Filters" at bounding box center [1525, 138] width 38 height 16
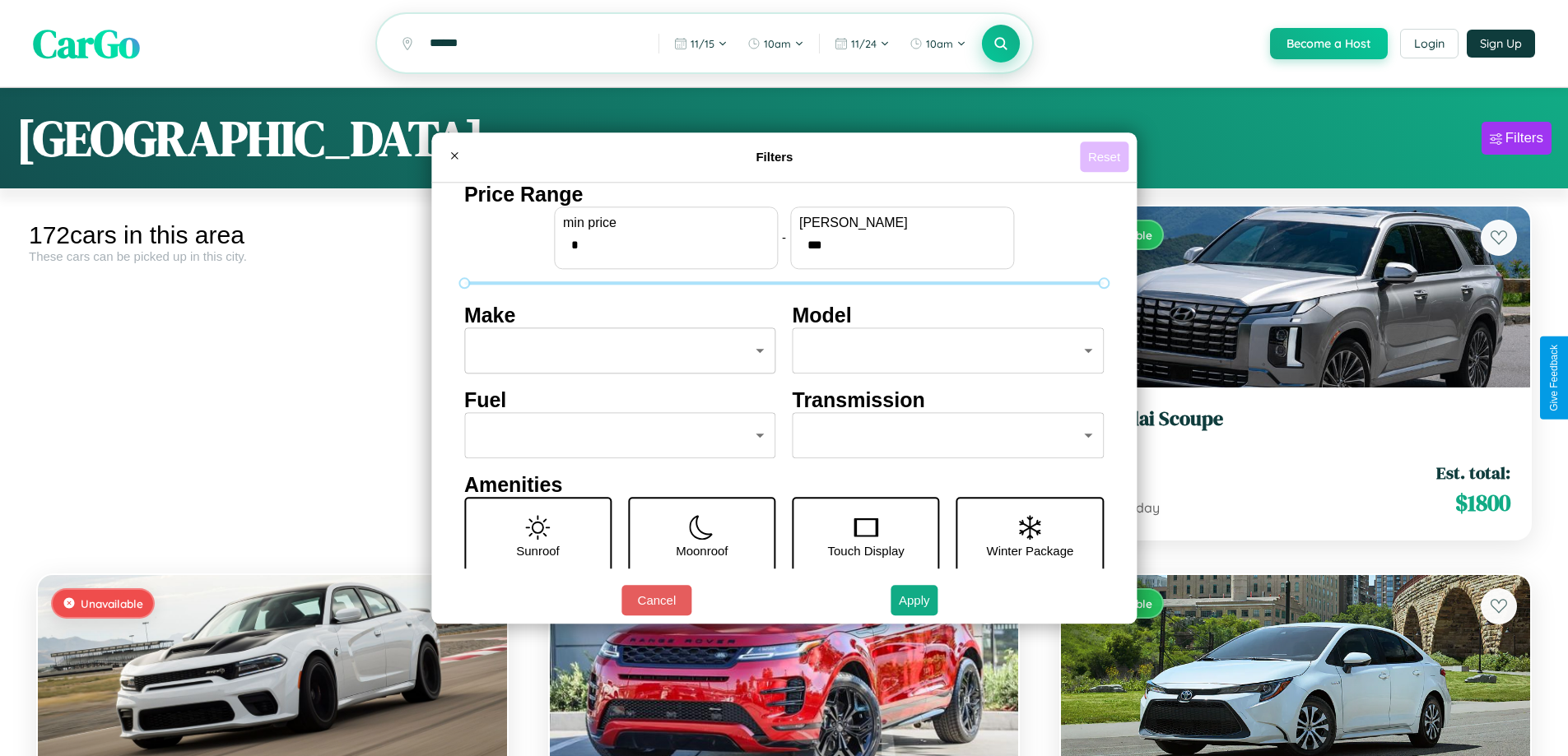
click at [1106, 157] on button "Reset" at bounding box center [1104, 157] width 48 height 30
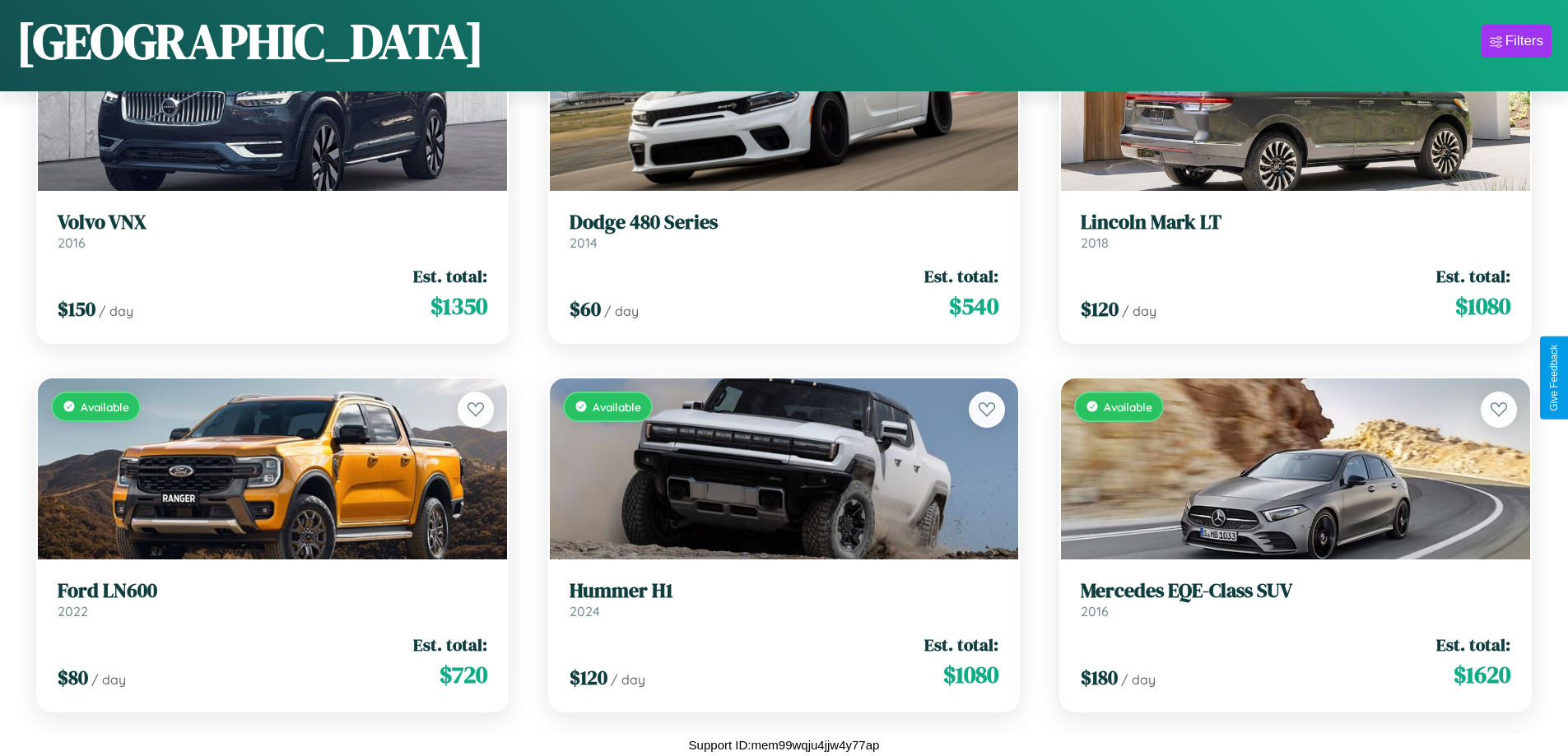
scroll to position [4653, 0]
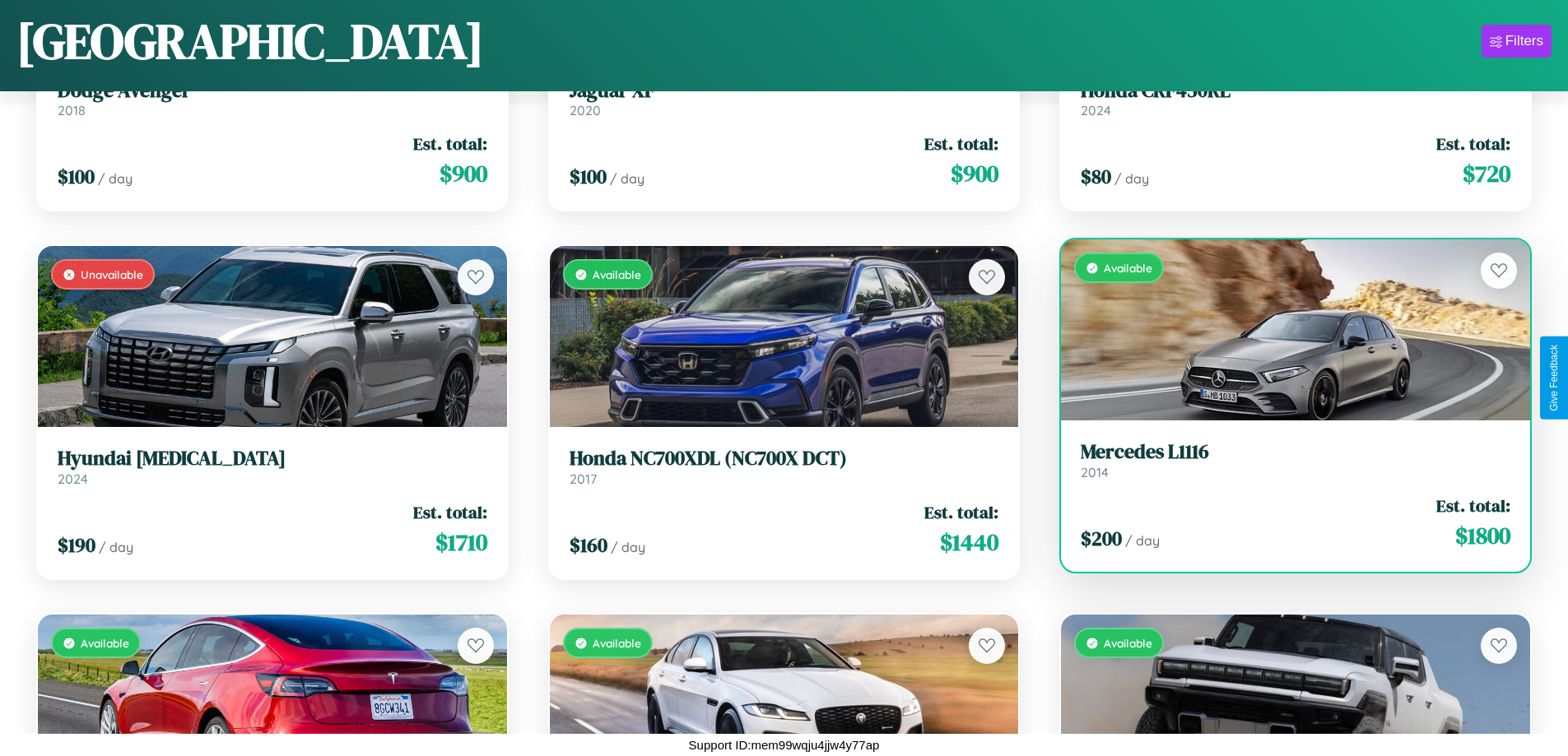
click at [1285, 461] on h3 "Mercedes L1116" at bounding box center [1295, 452] width 430 height 24
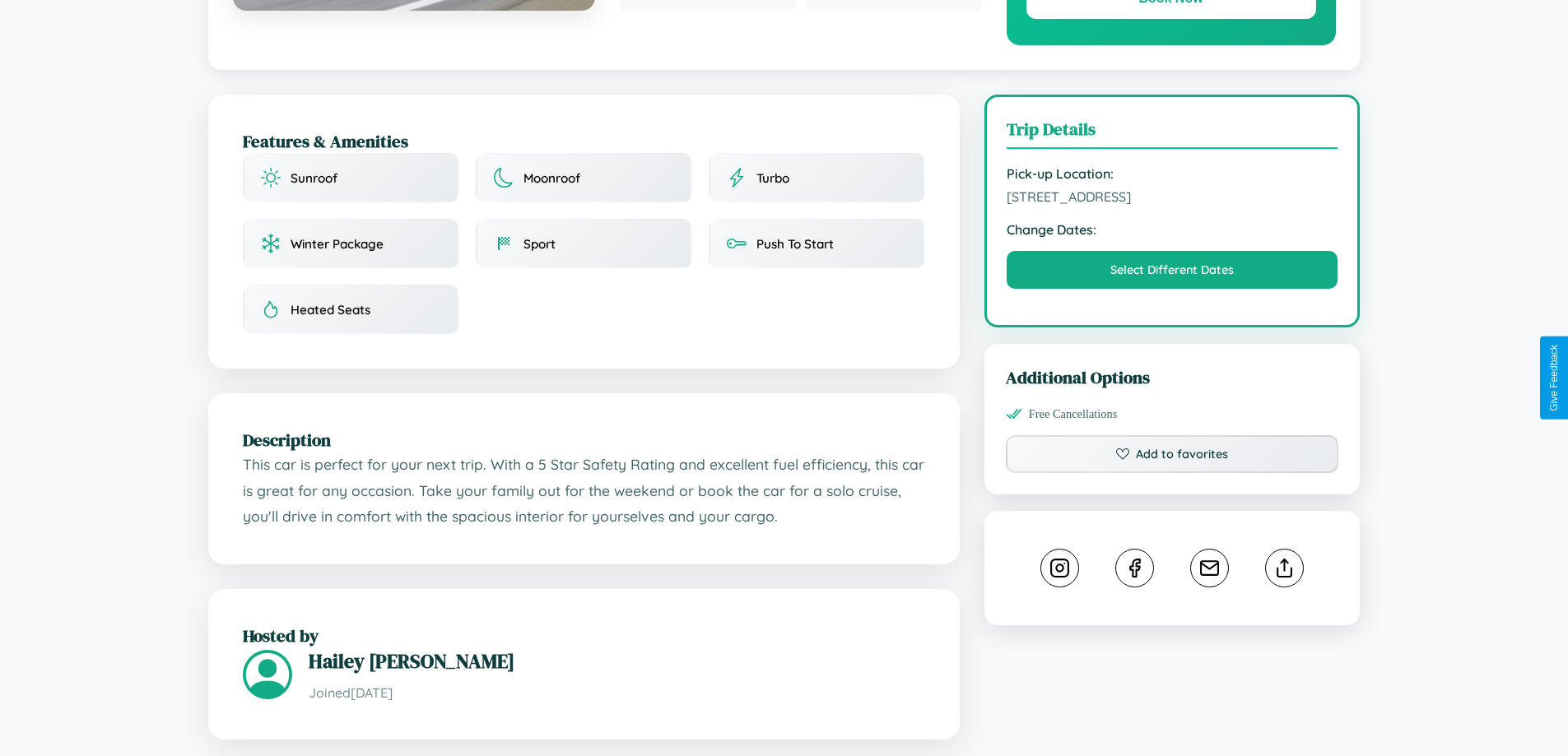
scroll to position [541, 0]
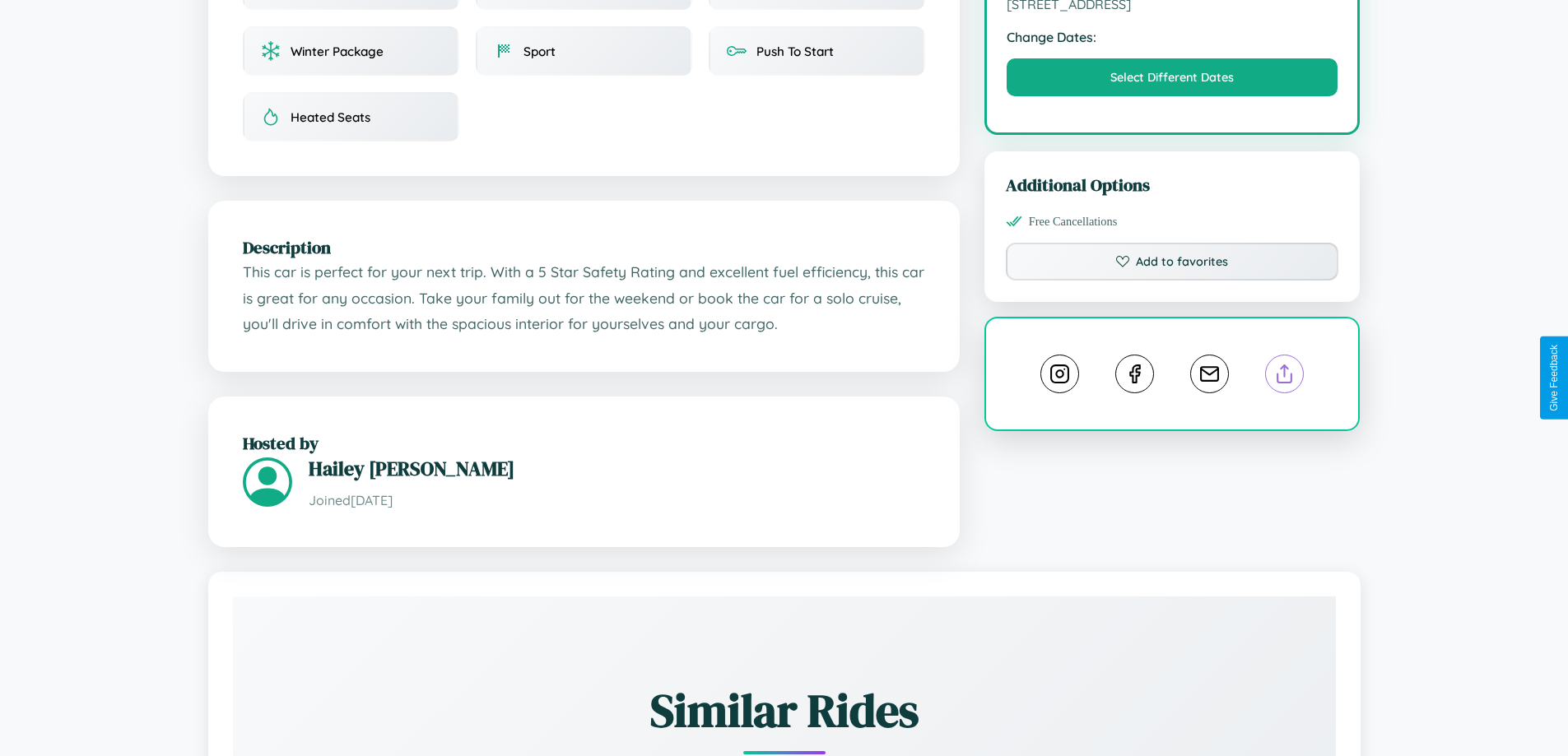
click at [1285, 377] on line at bounding box center [1285, 370] width 0 height 11
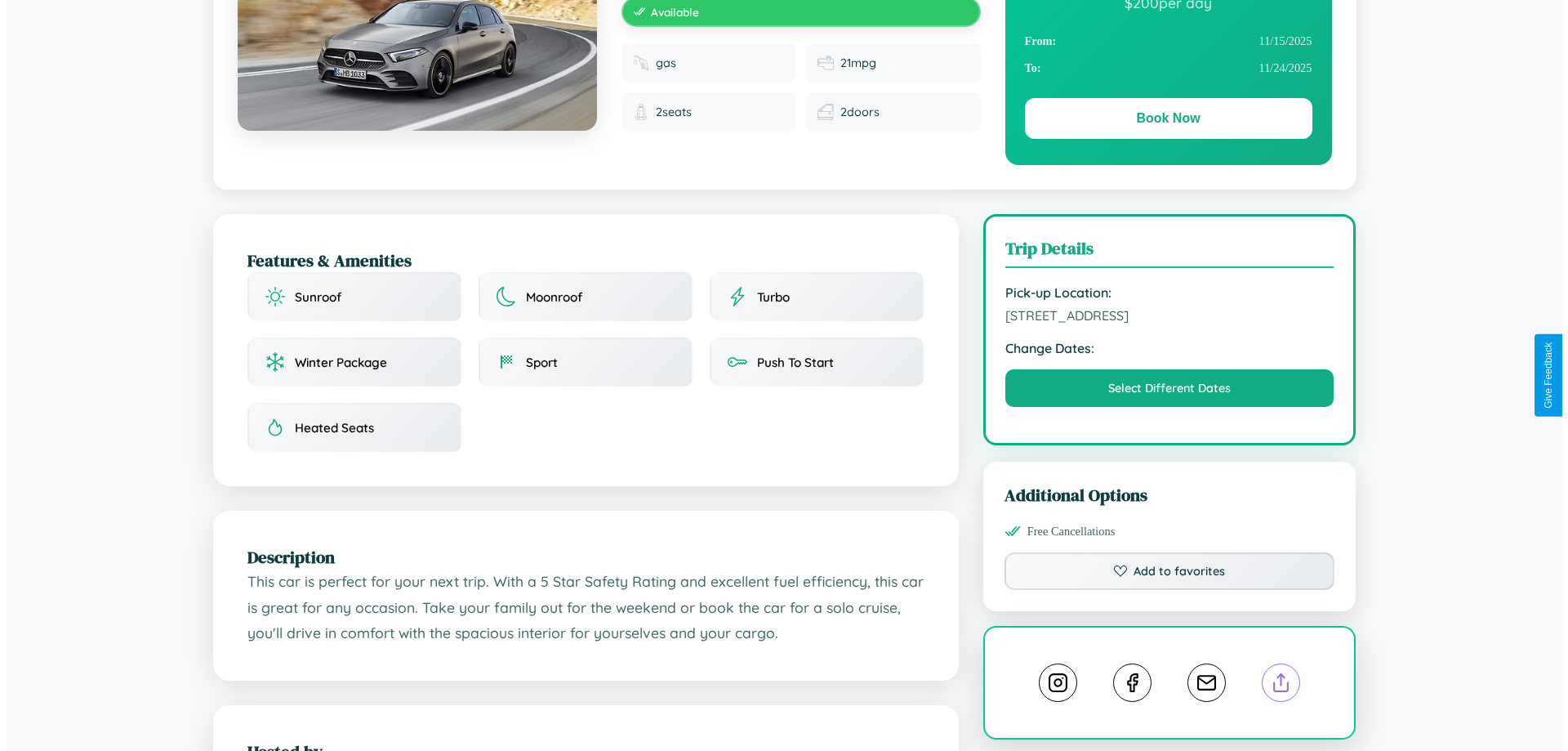
scroll to position [0, 0]
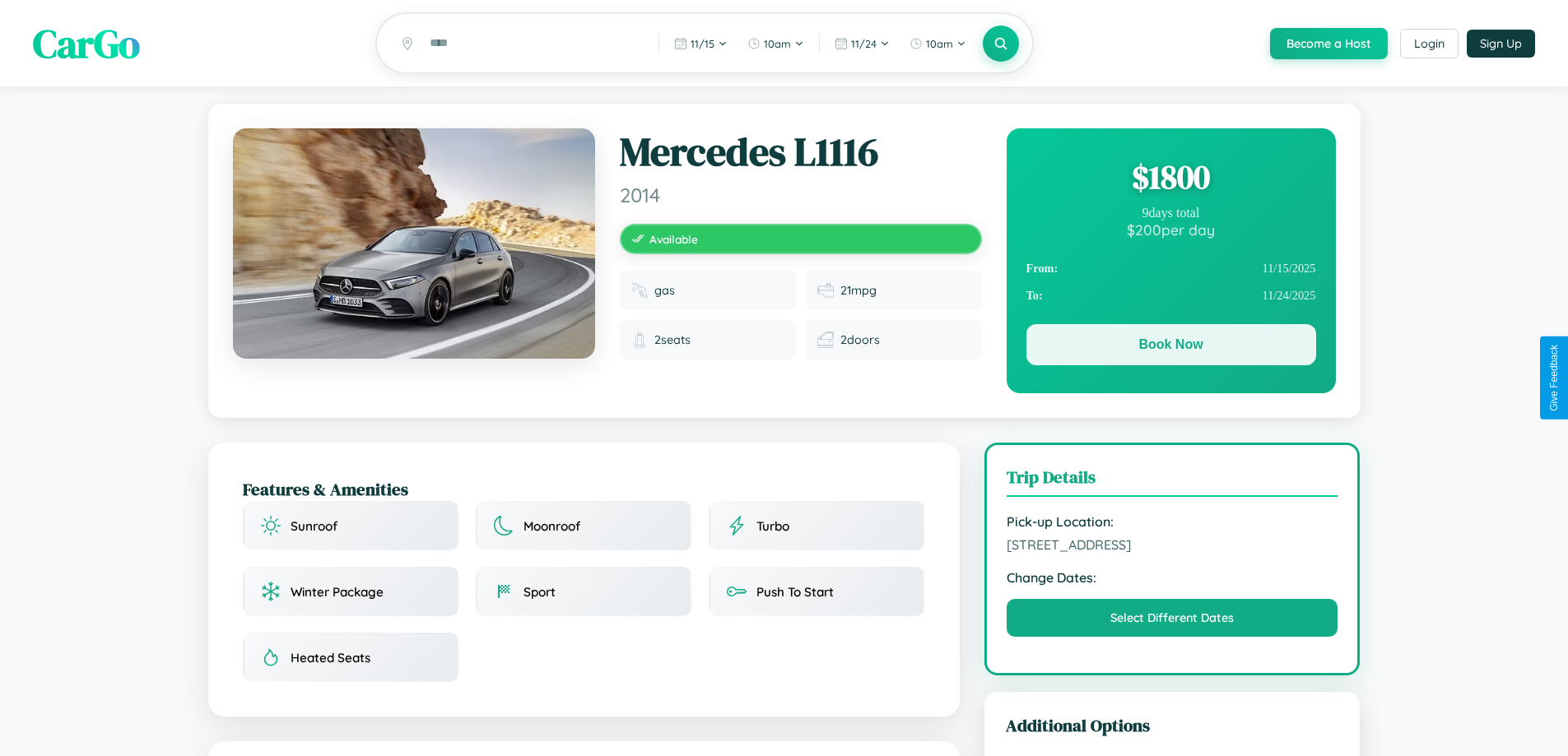
click at [1171, 347] on button "Book Now" at bounding box center [1171, 345] width 290 height 42
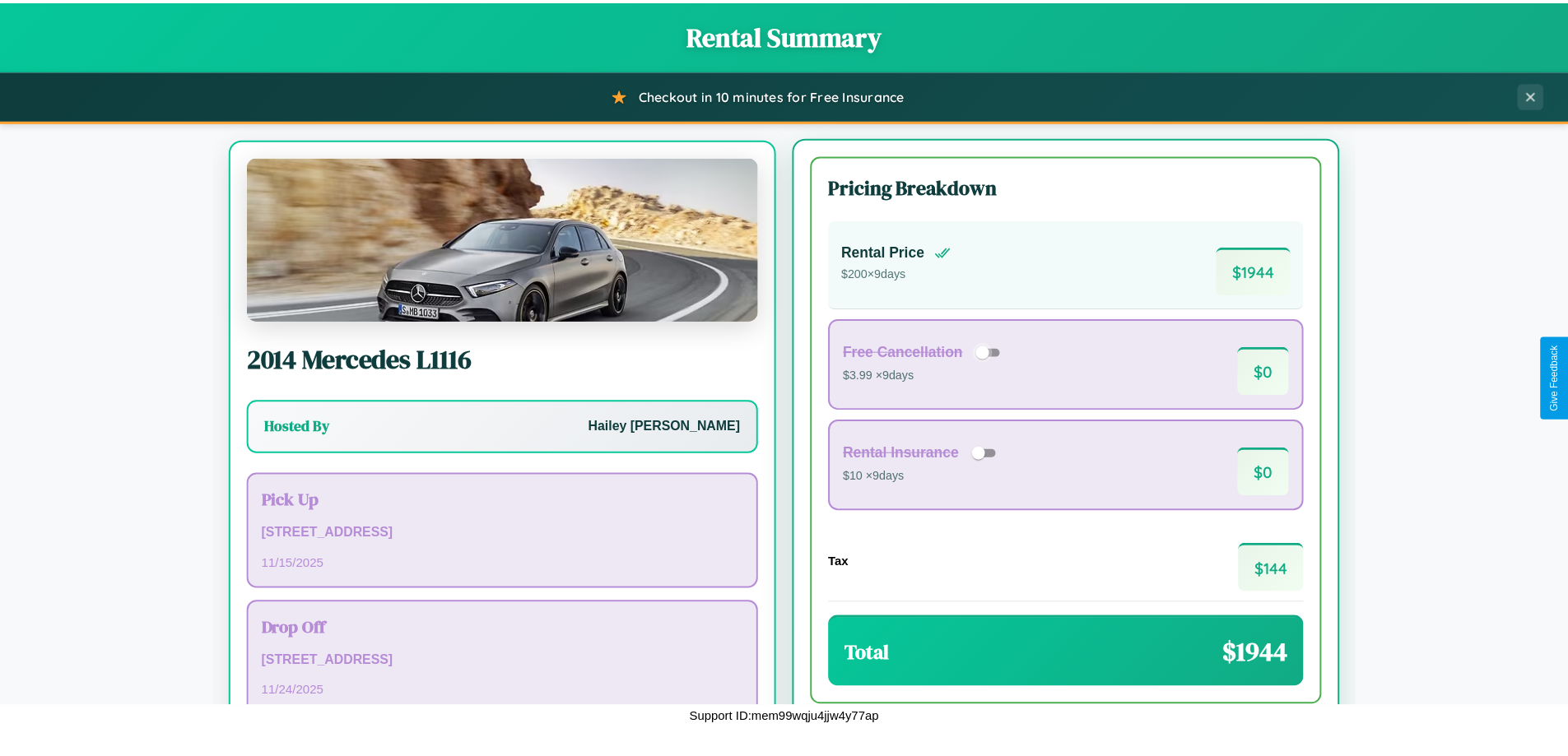
scroll to position [76, 0]
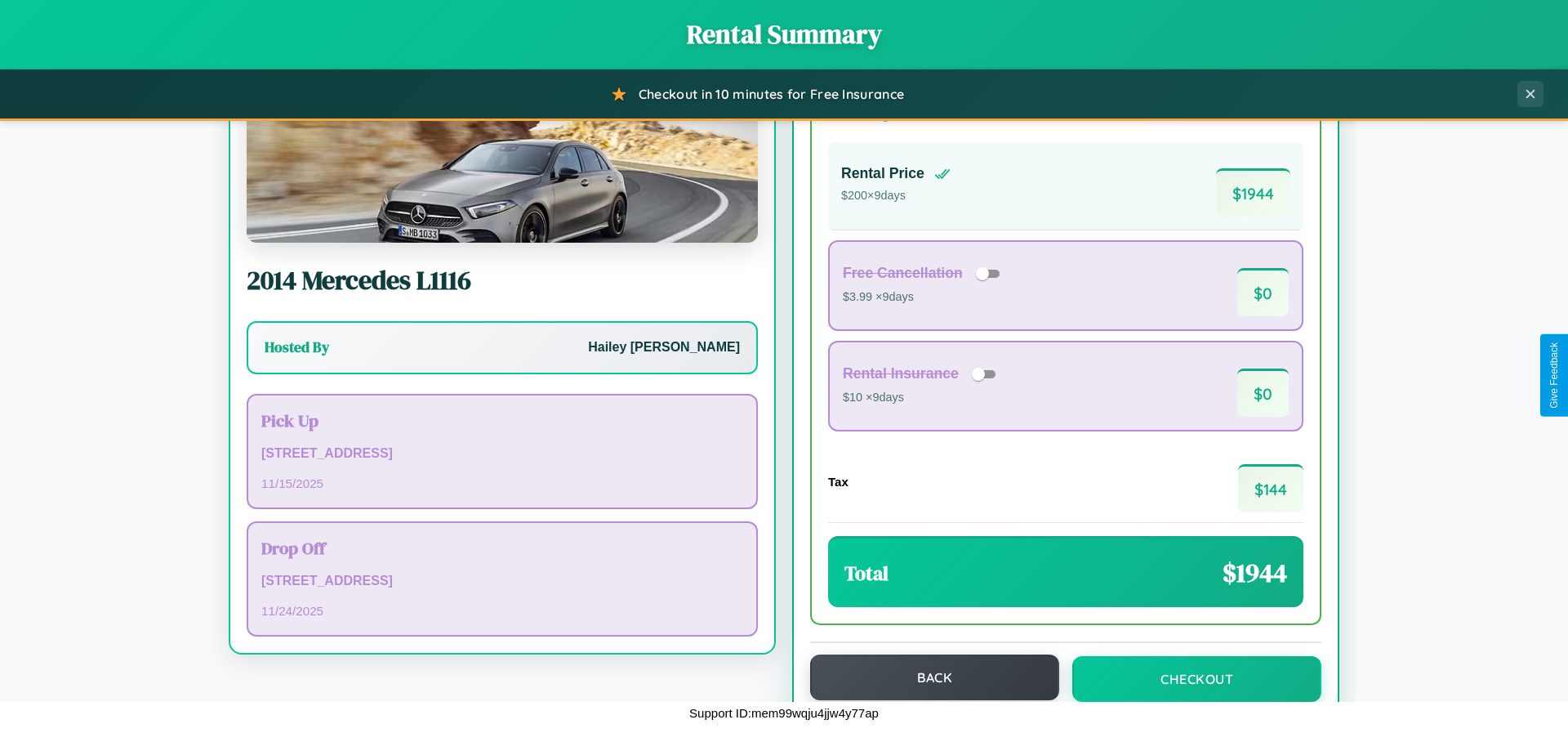
click at [927, 679] on button "Back" at bounding box center [935, 677] width 249 height 46
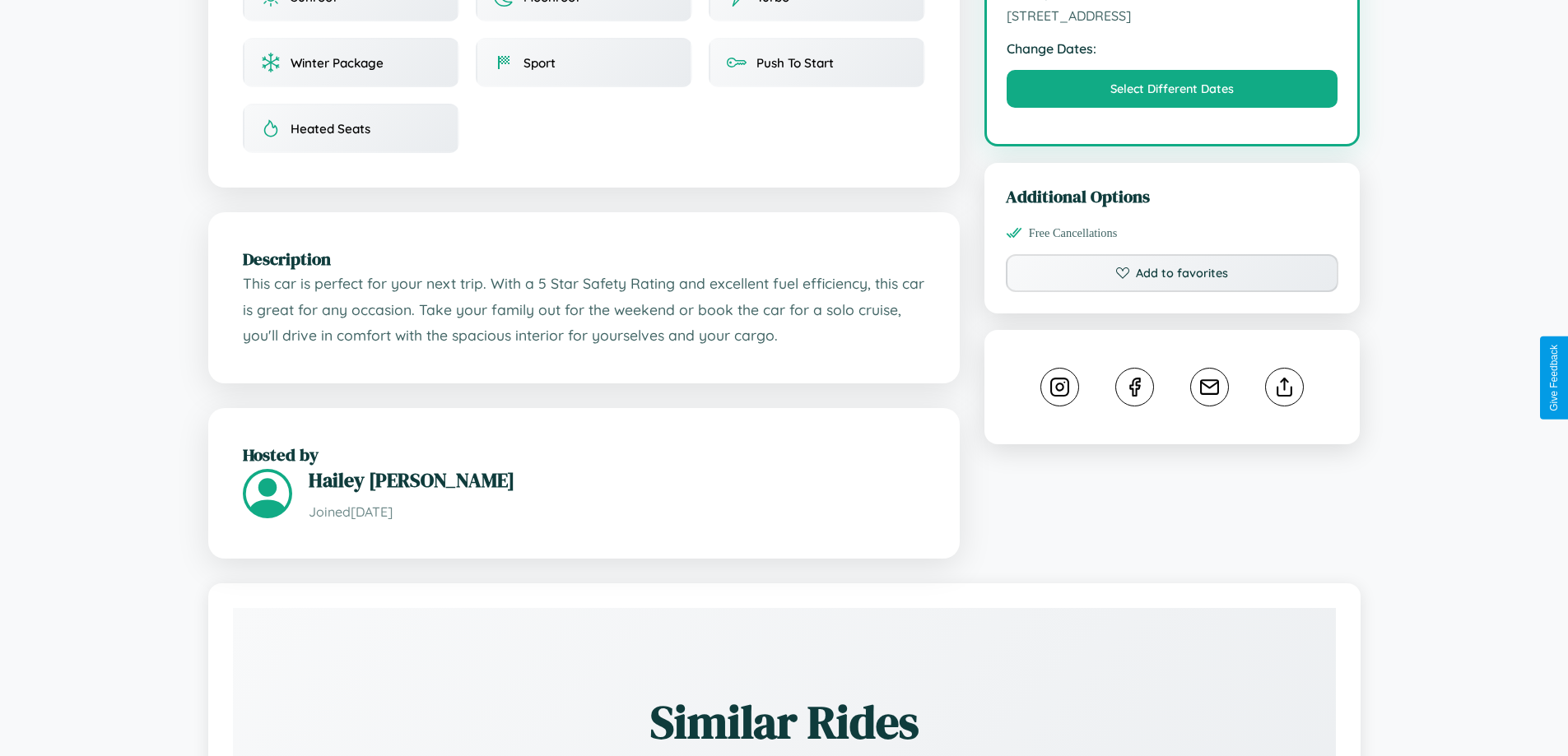
scroll to position [541, 0]
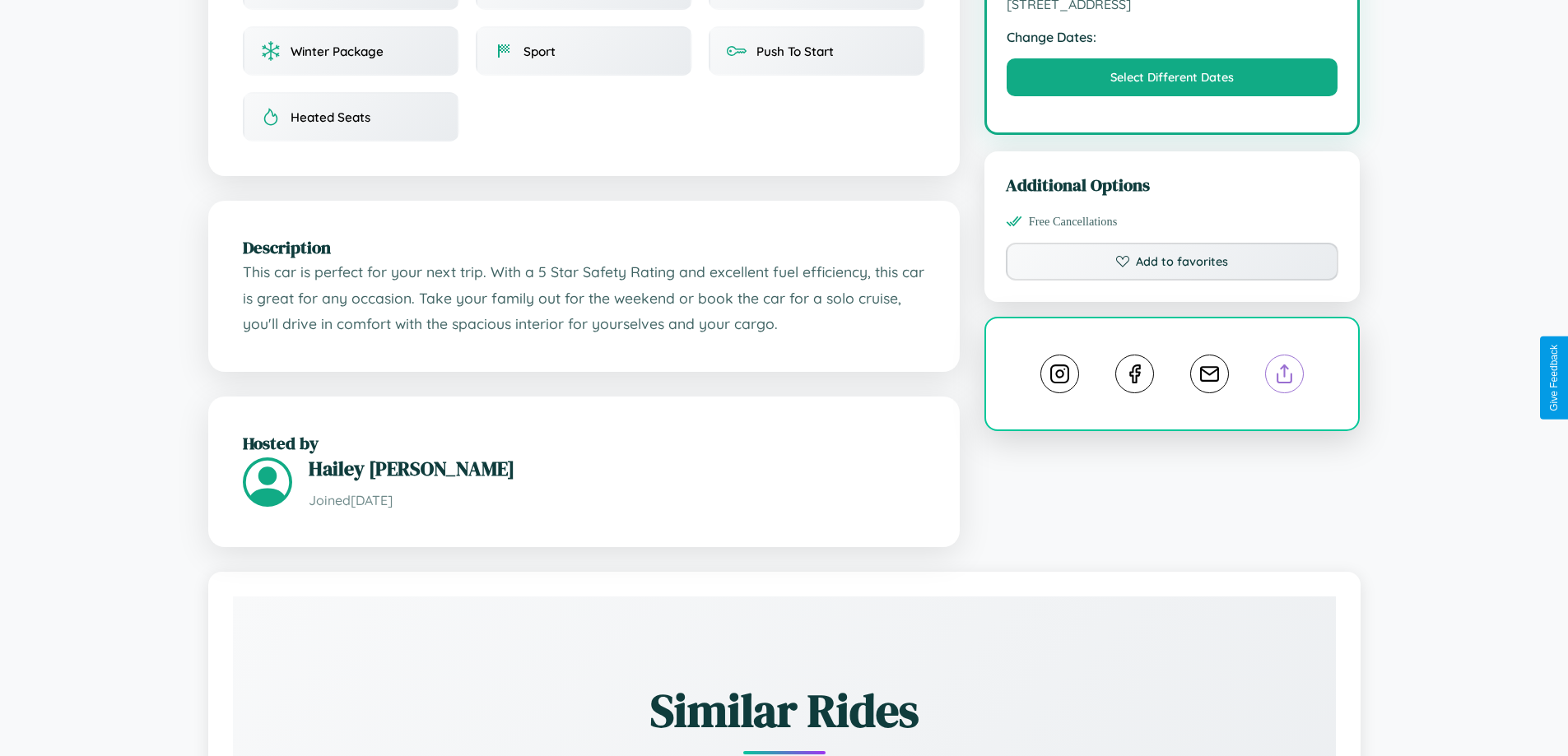
click at [1285, 377] on line at bounding box center [1285, 370] width 0 height 11
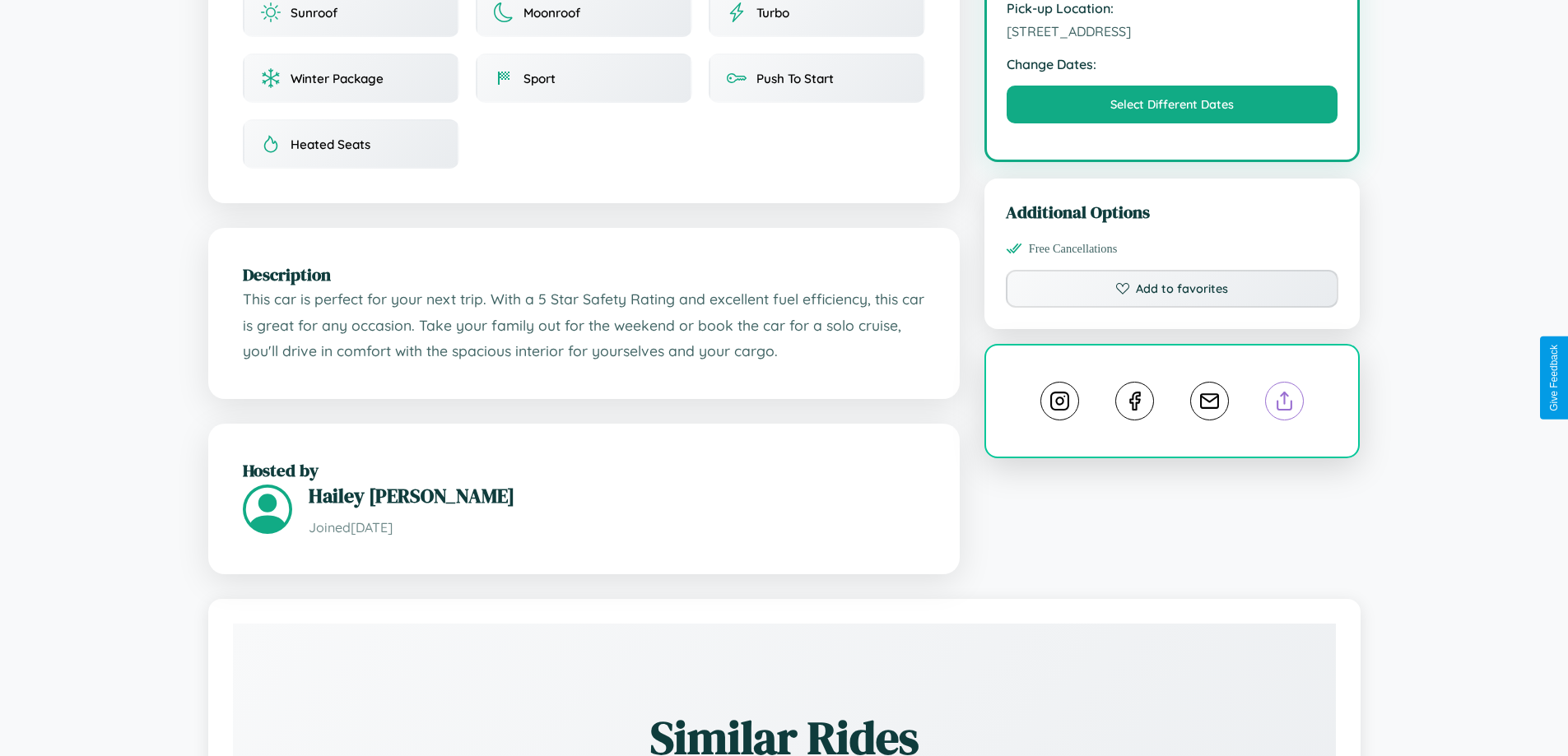
scroll to position [170, 0]
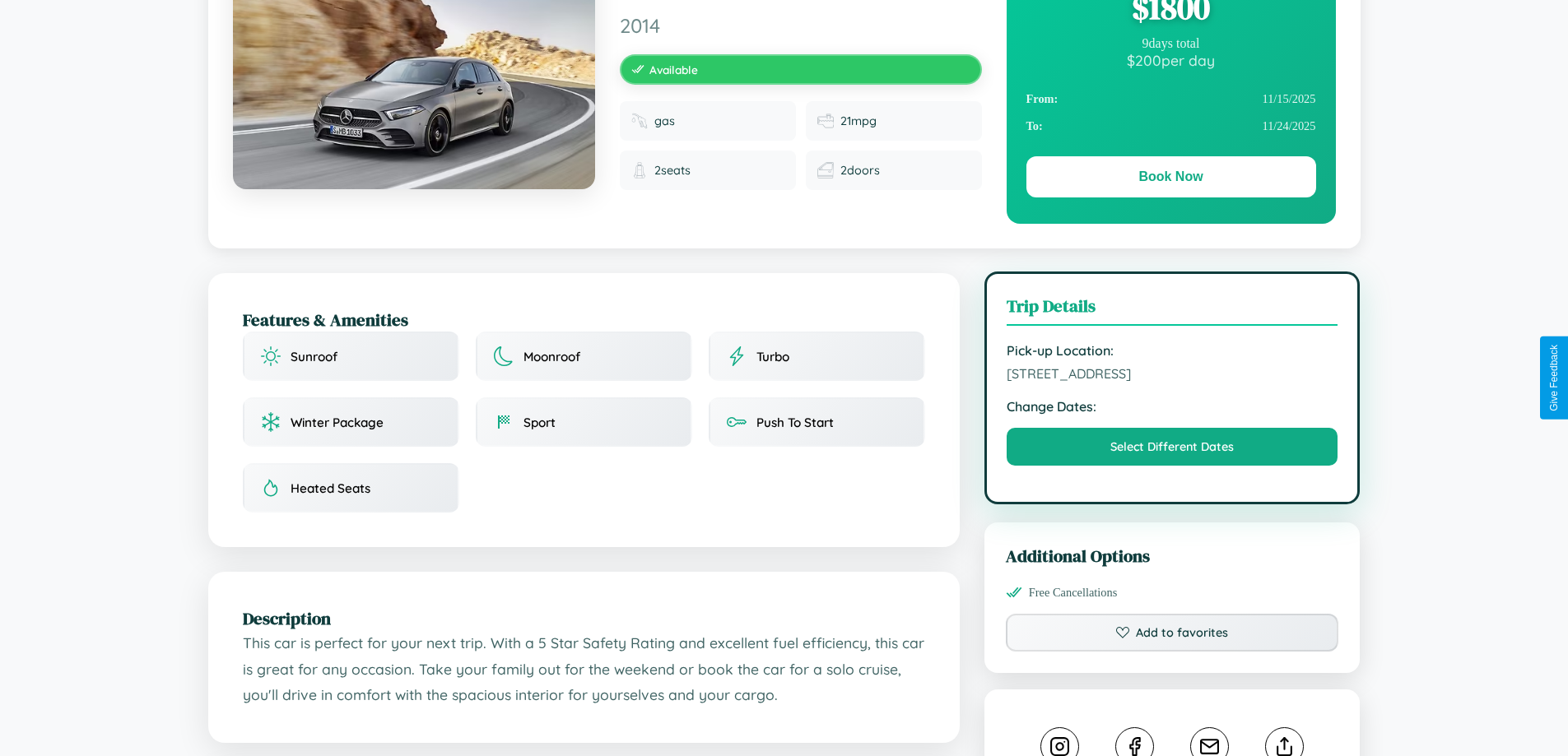
click at [1173, 376] on span "[STREET_ADDRESS]" at bounding box center [1172, 373] width 331 height 16
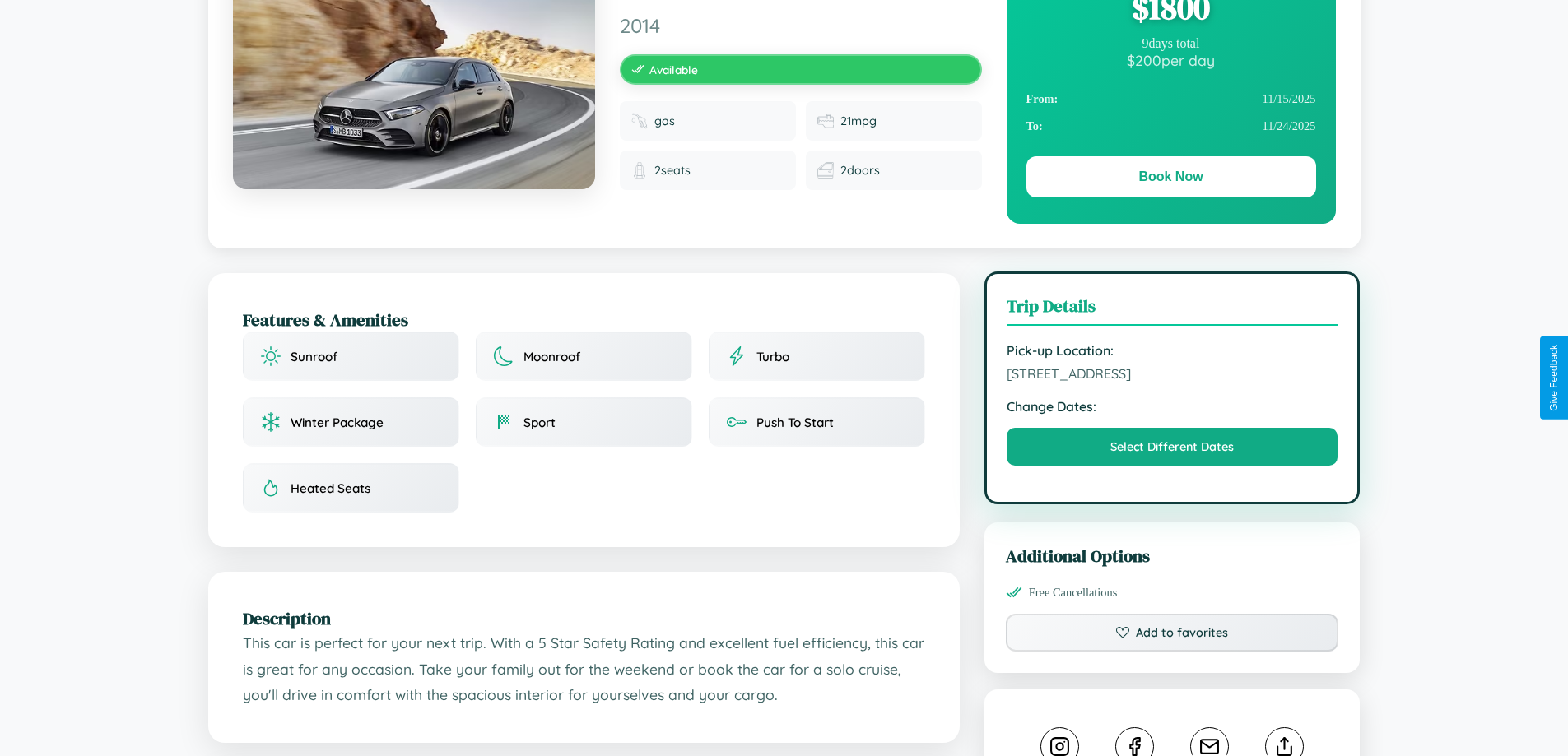
click at [1173, 376] on span "[STREET_ADDRESS]" at bounding box center [1172, 373] width 331 height 16
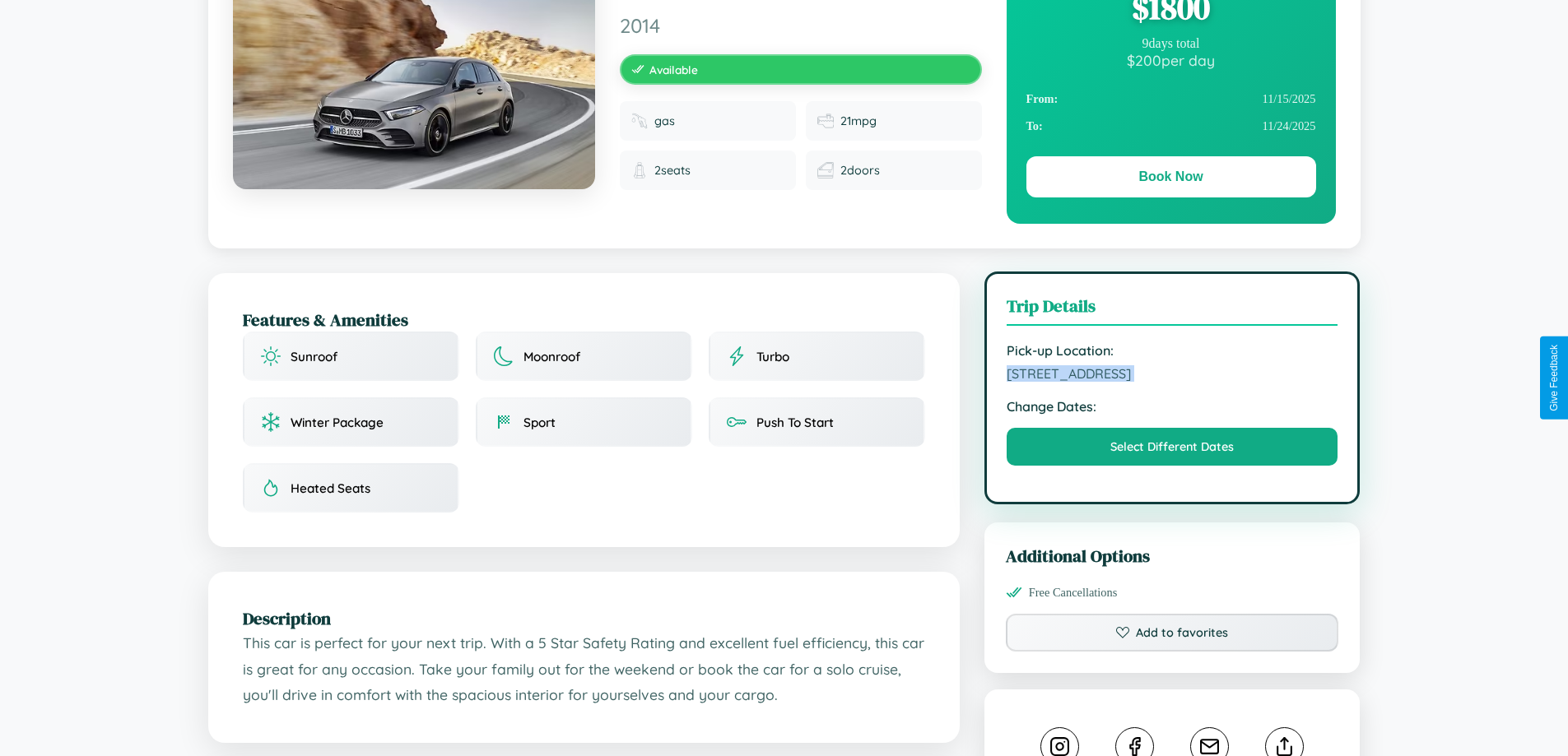
click at [1173, 376] on span "[STREET_ADDRESS]" at bounding box center [1172, 373] width 331 height 16
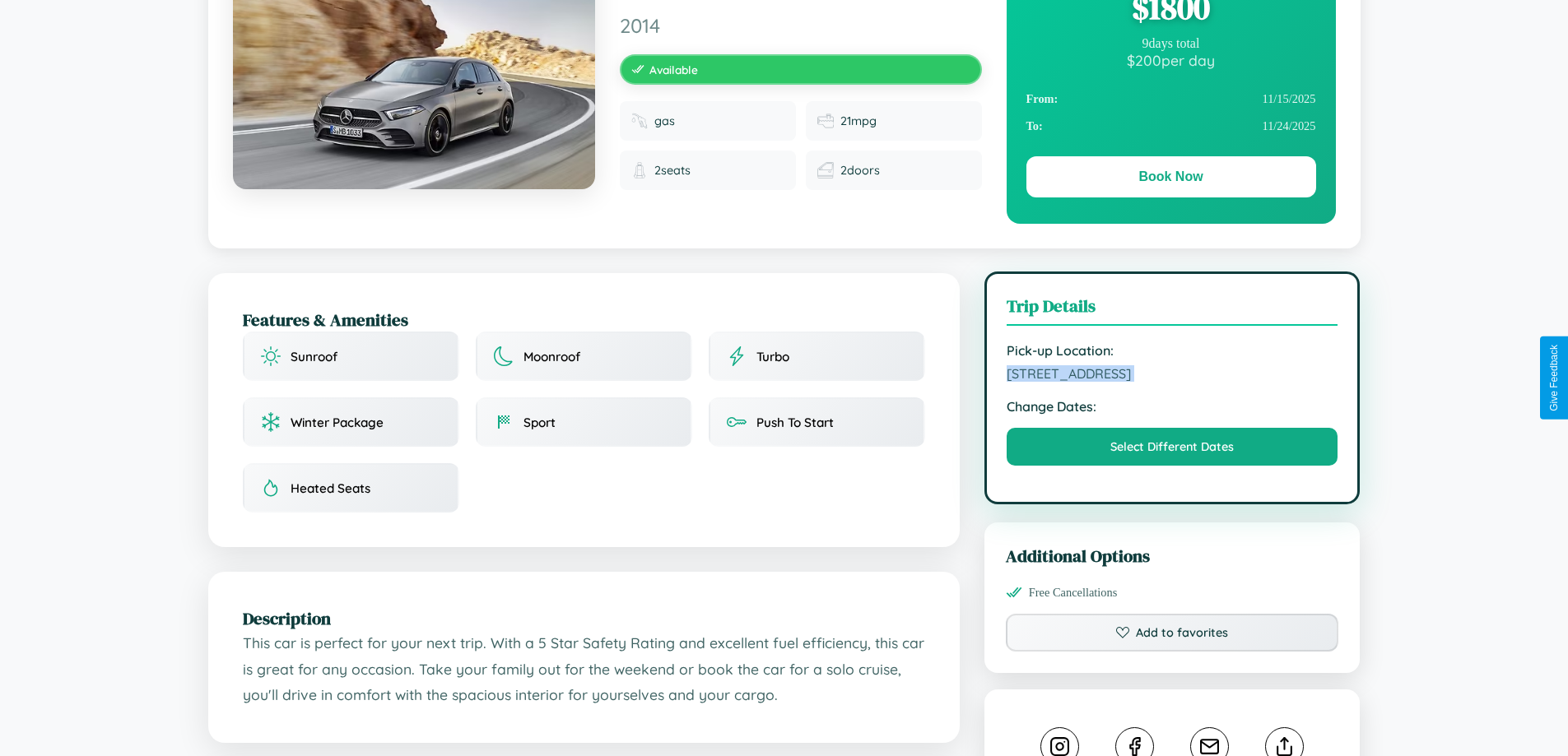
click at [1173, 376] on span "[STREET_ADDRESS]" at bounding box center [1172, 373] width 331 height 16
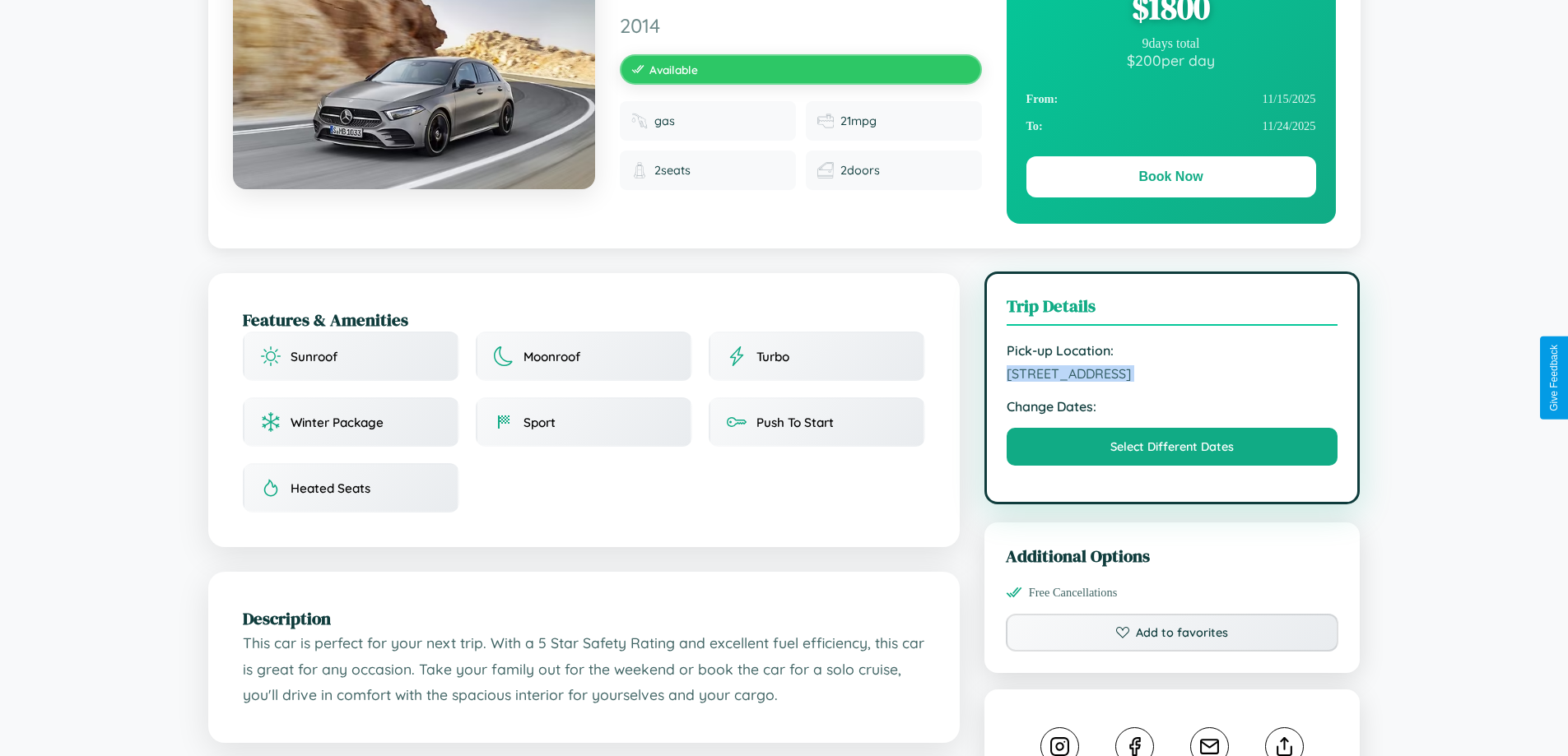
click at [1173, 376] on span "[STREET_ADDRESS]" at bounding box center [1172, 373] width 331 height 16
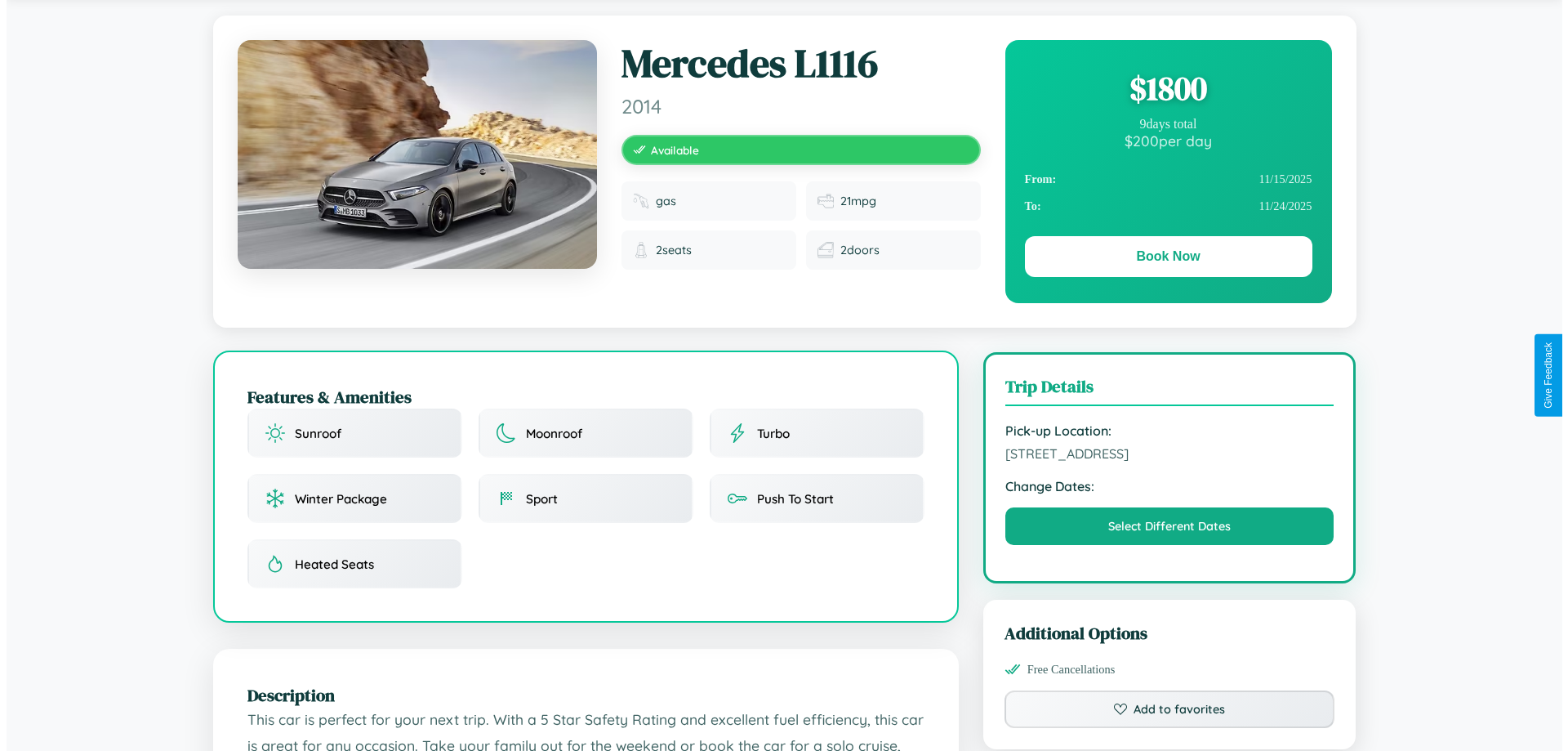
scroll to position [0, 0]
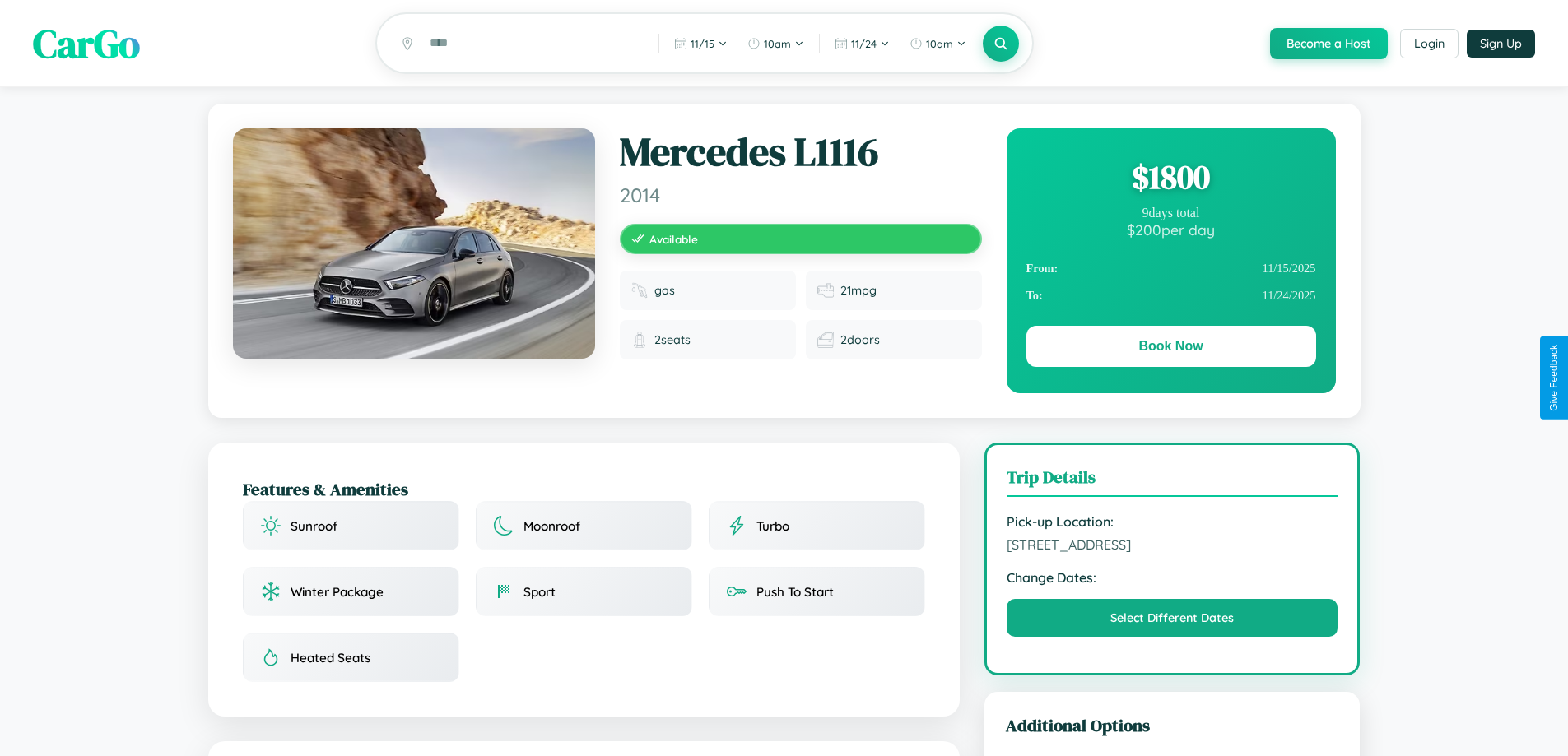
click at [1171, 179] on div "$ 1800" at bounding box center [1171, 176] width 290 height 44
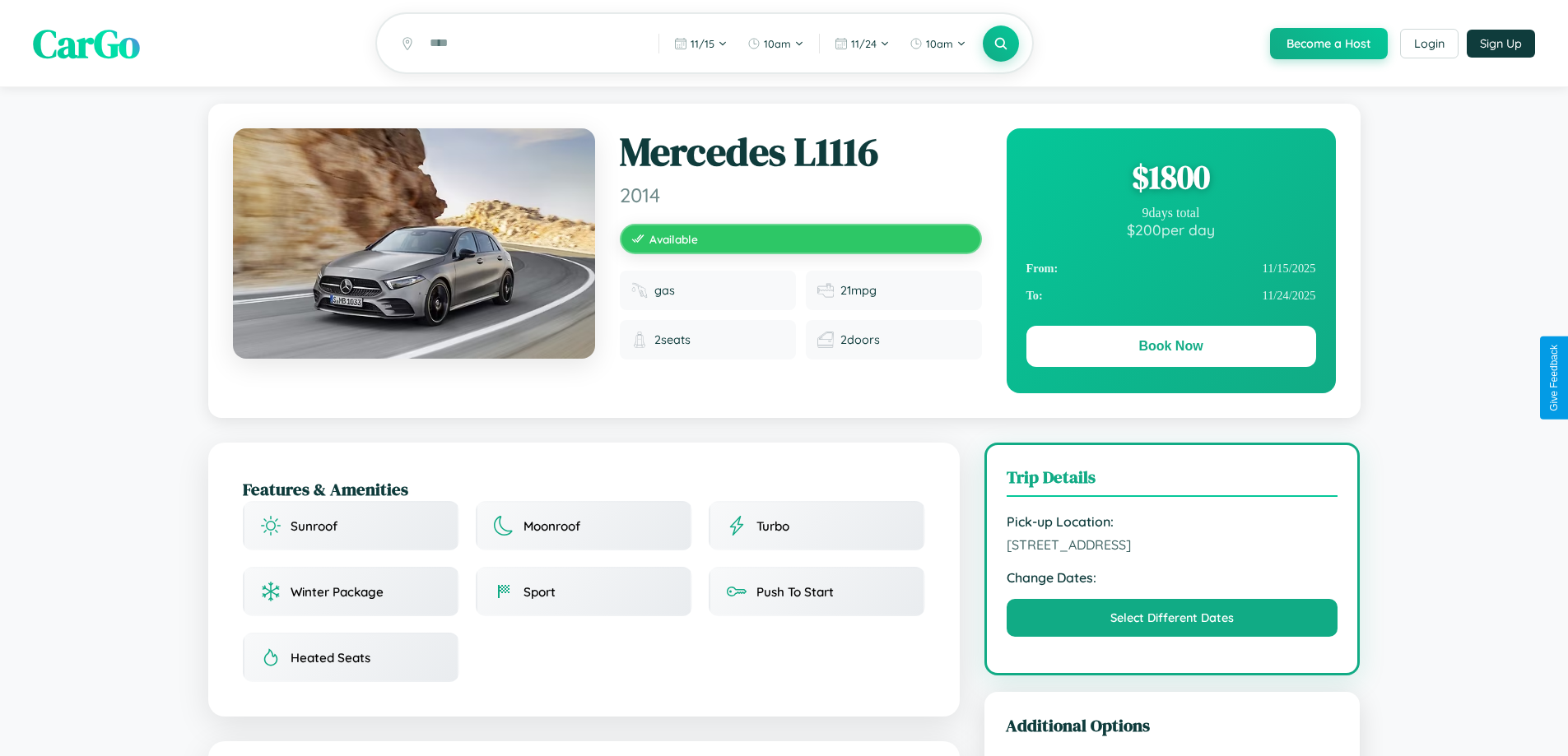
click at [1171, 179] on div "$ 1800" at bounding box center [1171, 176] width 290 height 44
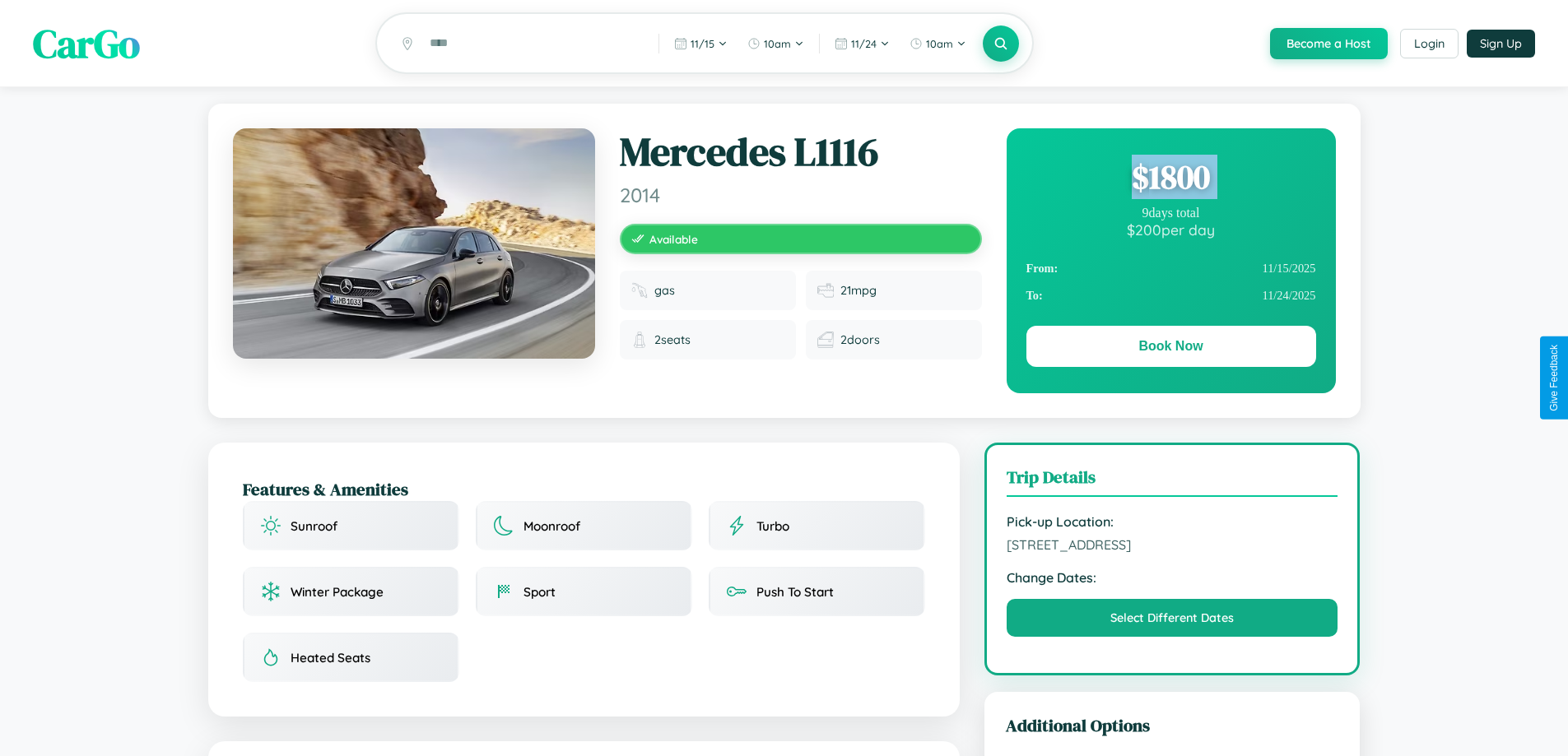
click at [1171, 179] on div "$ 1800" at bounding box center [1171, 176] width 290 height 44
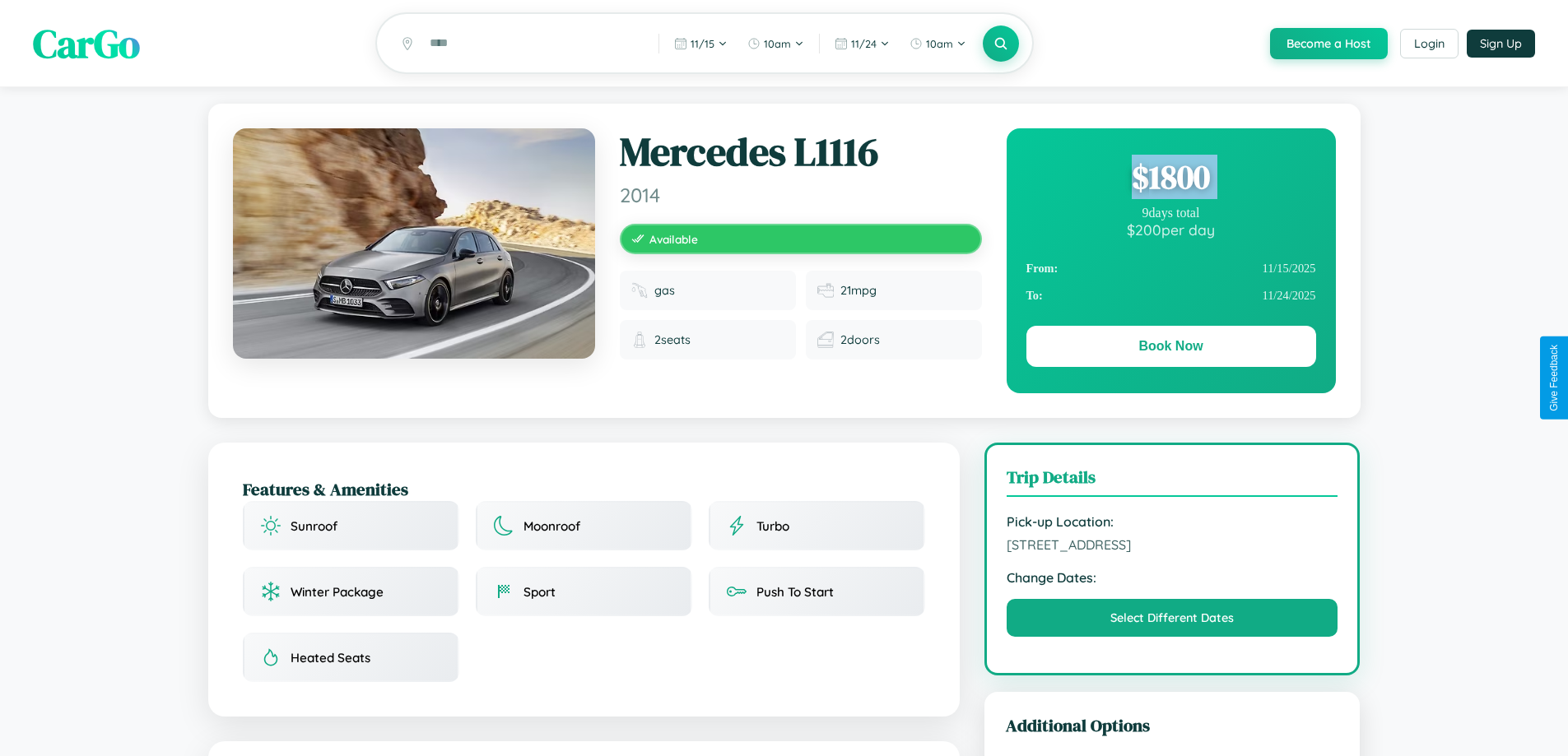
click at [1171, 179] on div "$ 1800" at bounding box center [1171, 176] width 290 height 44
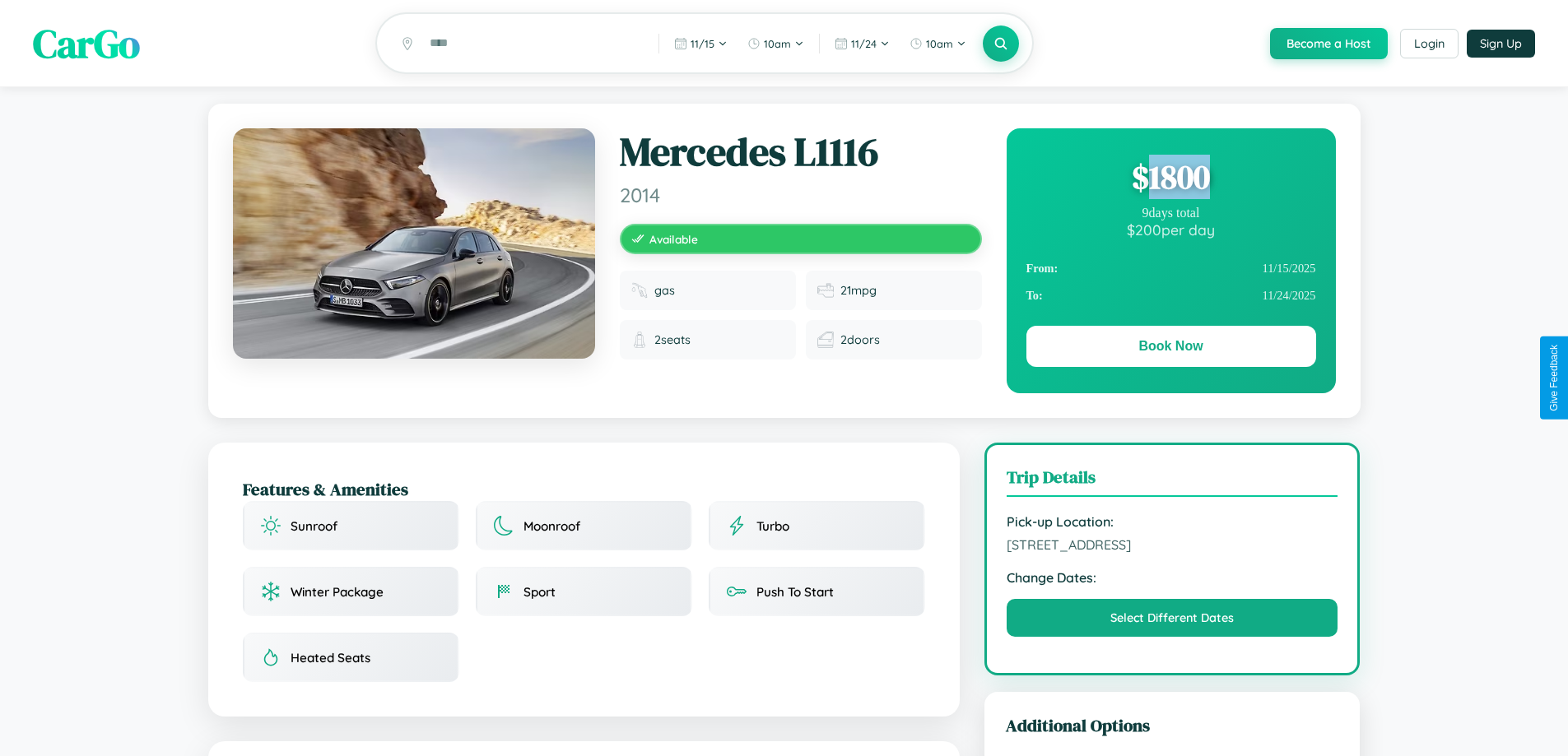
click at [1171, 179] on div "$ 1800" at bounding box center [1171, 176] width 290 height 44
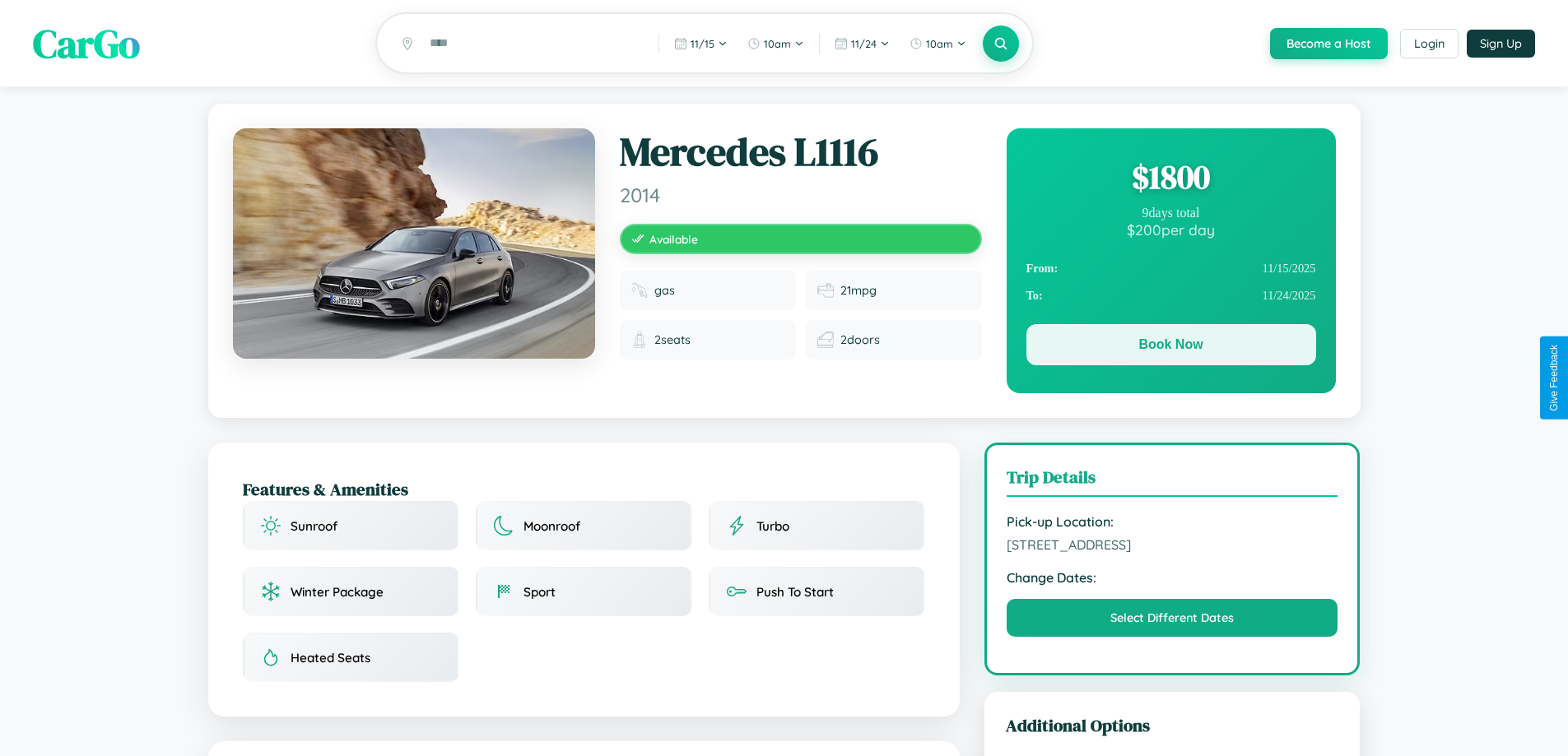
click at [1171, 347] on button "Book Now" at bounding box center [1171, 345] width 290 height 42
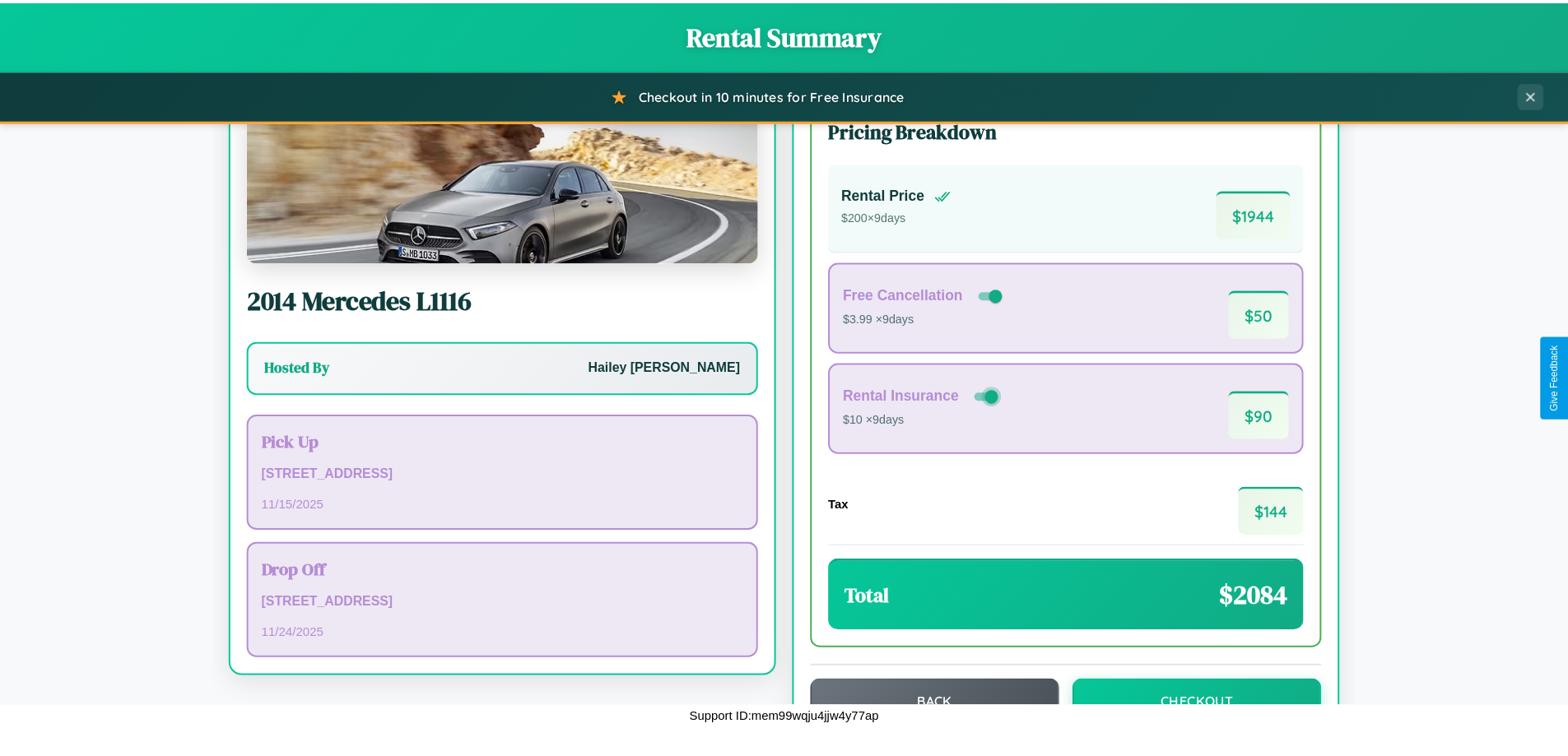
scroll to position [112, 0]
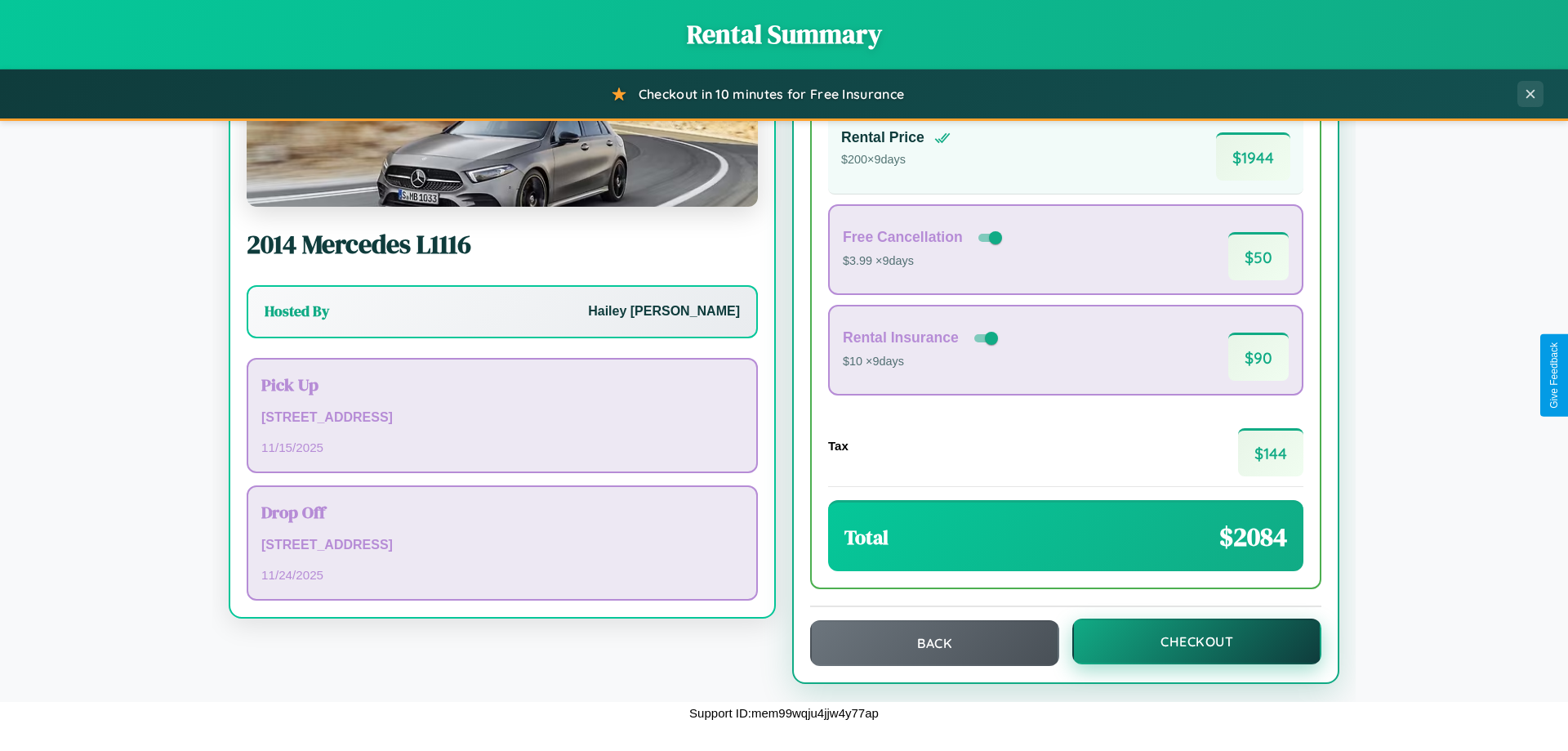
click at [1186, 642] on button "Checkout" at bounding box center [1197, 641] width 249 height 46
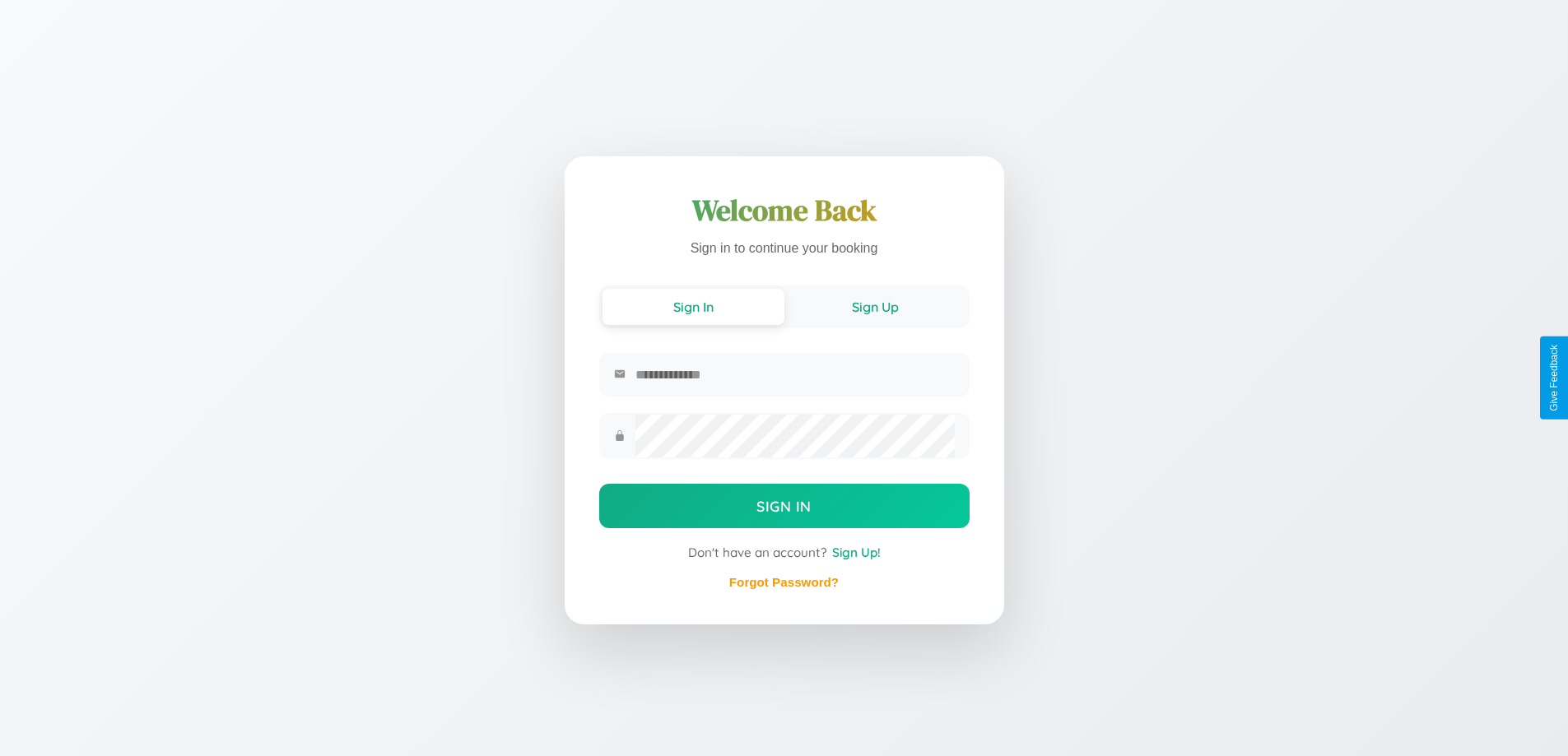
click at [875, 305] on button "Sign Up" at bounding box center [876, 307] width 182 height 36
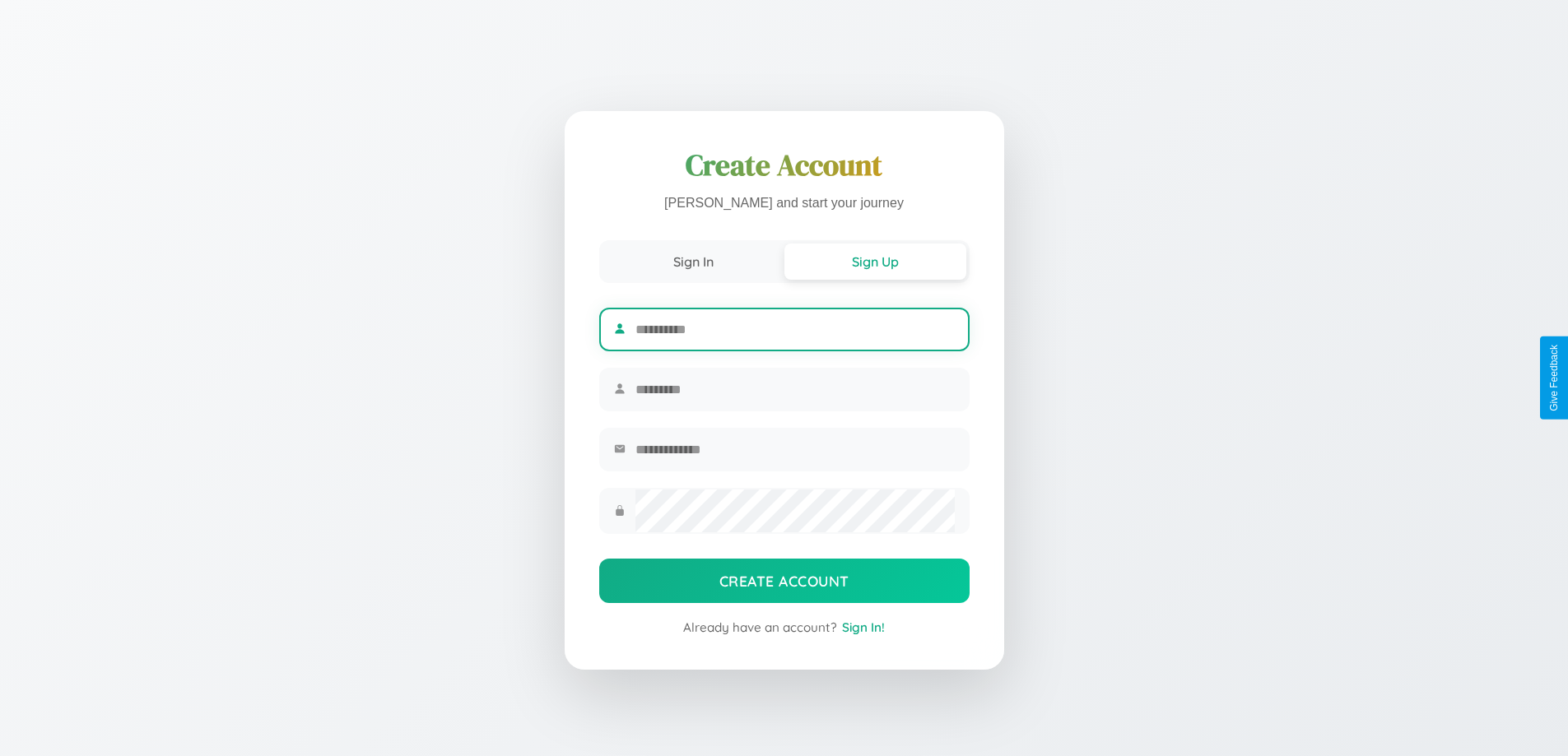
click at [794, 327] on input "text" at bounding box center [794, 330] width 318 height 41
type input "******"
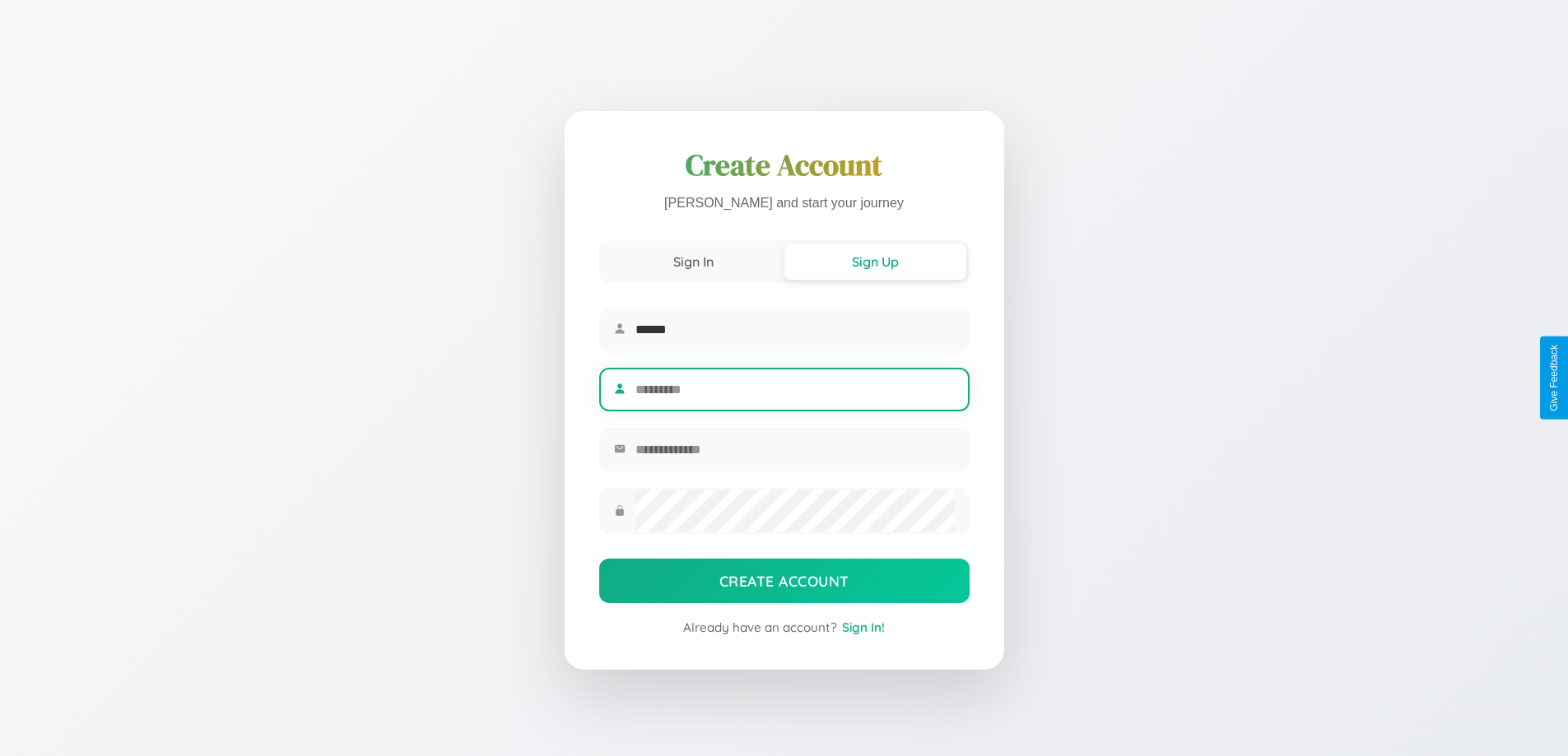
click at [794, 389] on input "text" at bounding box center [794, 389] width 318 height 41
type input "******"
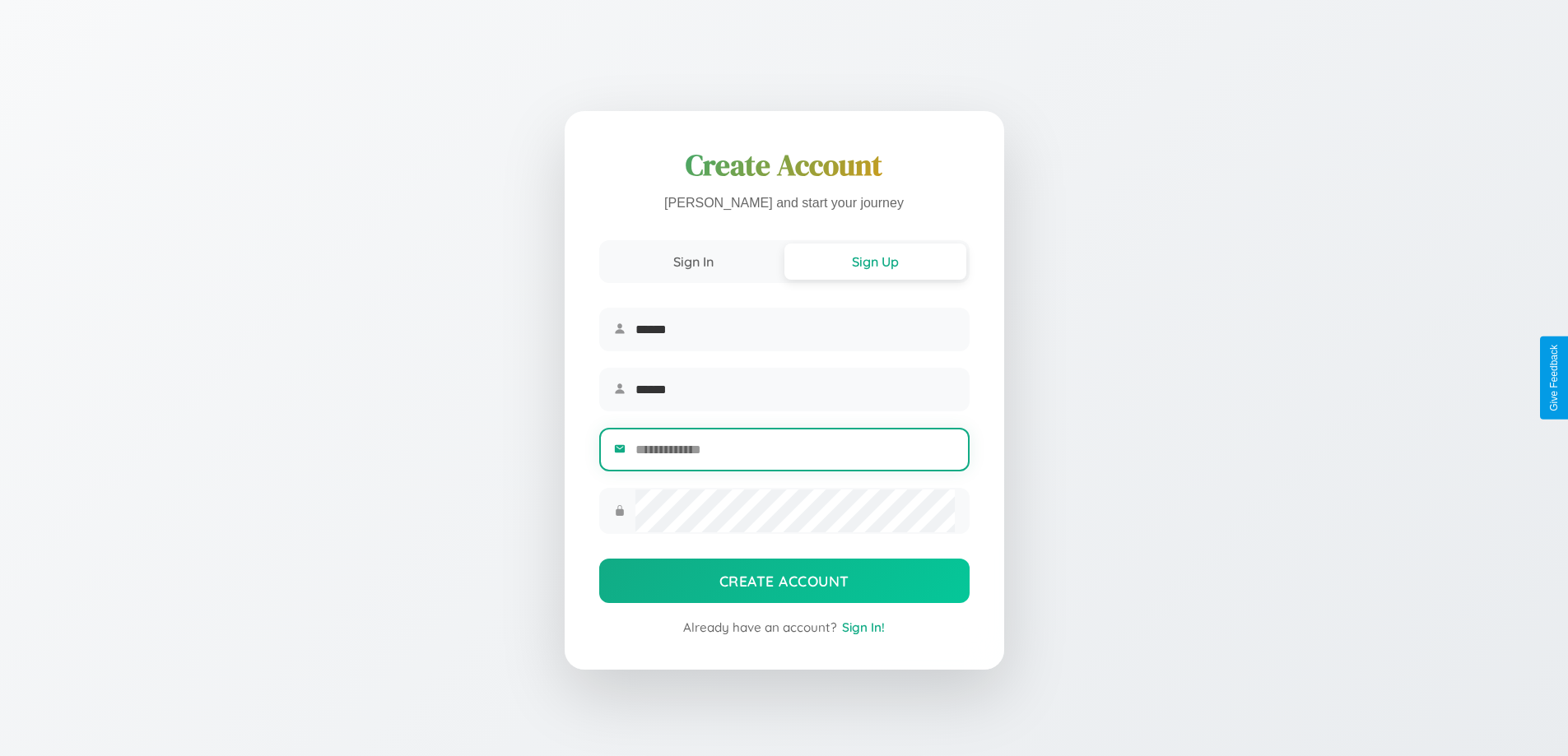
click at [794, 452] on input "email" at bounding box center [794, 450] width 318 height 41
type input "**********"
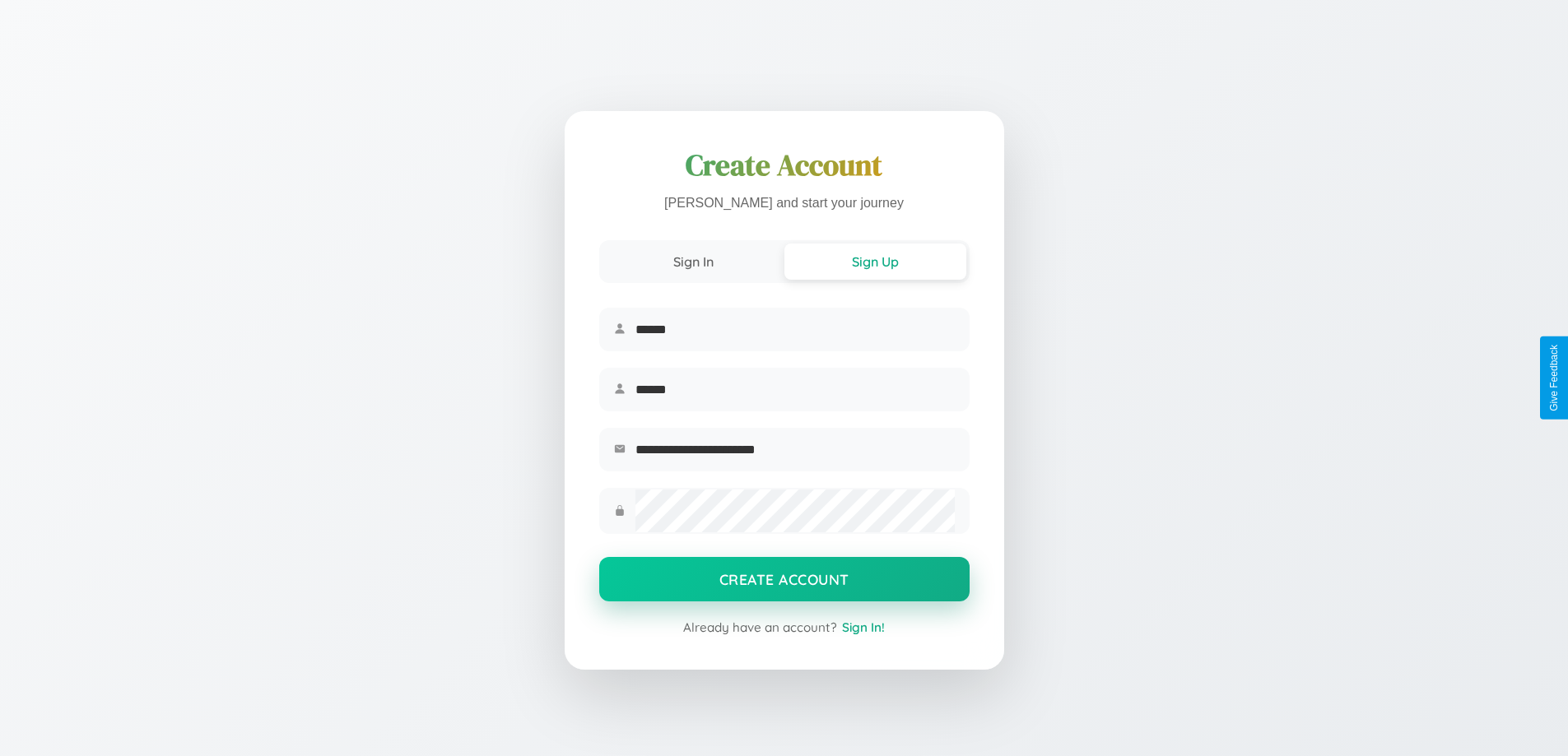
click at [784, 584] on button "Create Account" at bounding box center [784, 579] width 370 height 44
